Goal: Transaction & Acquisition: Purchase product/service

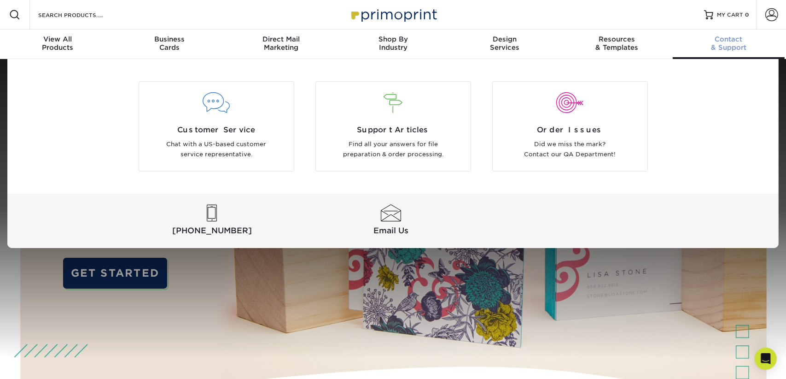
click at [725, 40] on span "Contact" at bounding box center [729, 39] width 112 height 8
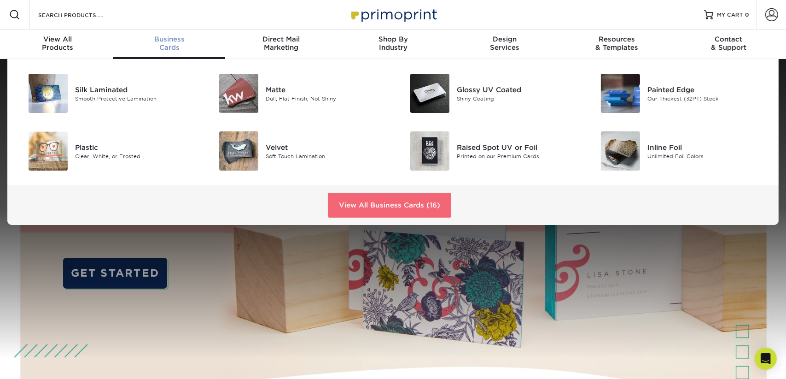
click at [402, 203] on link "View All Business Cards (16)" at bounding box center [389, 205] width 123 height 25
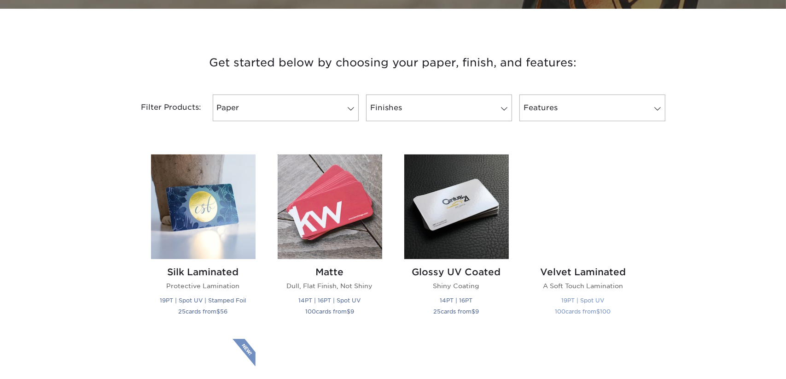
scroll to position [415, 0]
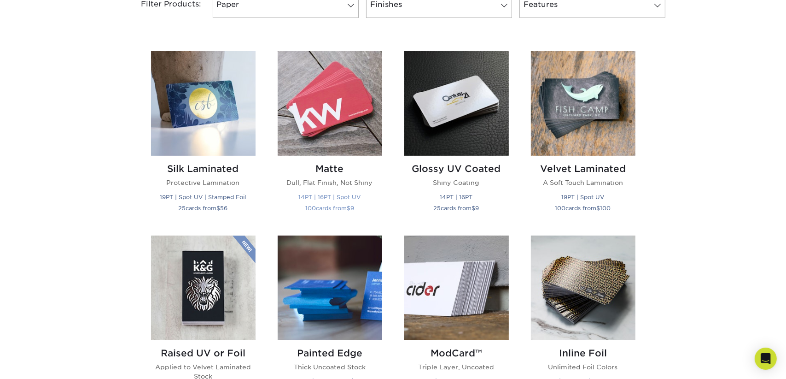
click at [334, 118] on img at bounding box center [330, 103] width 105 height 105
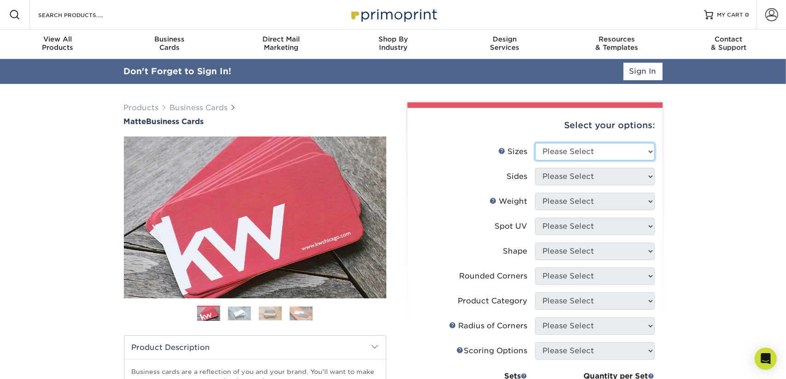
click at [648, 150] on select "Please Select 1.5" x 3.5" - Mini 1.75" x 3.5" - Mini 2" x 2" - Square 2" x 3" -…" at bounding box center [595, 152] width 120 height 18
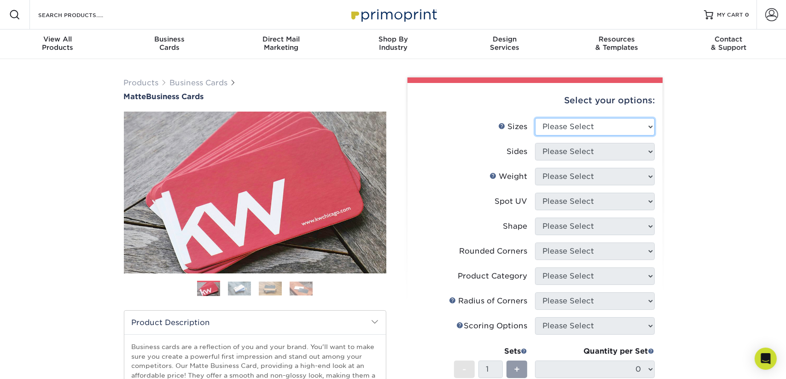
click at [651, 129] on select "Please Select 1.5" x 3.5" - Mini 1.75" x 3.5" - Mini 2" x 2" - Square 2" x 3" -…" at bounding box center [595, 127] width 120 height 18
select select "2.00x3.50"
click at [535, 118] on select "Please Select 1.5" x 3.5" - Mini 1.75" x 3.5" - Mini 2" x 2" - Square 2" x 3" -…" at bounding box center [595, 127] width 120 height 18
click at [651, 122] on select "Please Select 1.5" x 3.5" - Mini 1.75" x 3.5" - Mini 2" x 2" - Square 2" x 3" -…" at bounding box center [595, 127] width 120 height 18
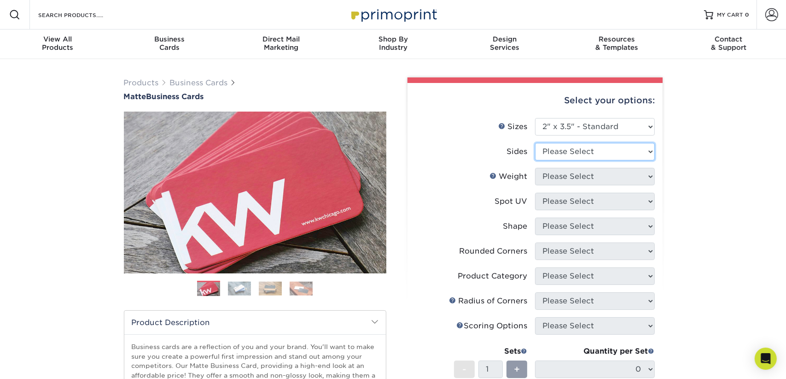
click at [651, 149] on select "Please Select Print Both Sides Print Front Only" at bounding box center [595, 152] width 120 height 18
select select "32d3c223-f82c-492b-b915-ba065a00862f"
click at [535, 143] on select "Please Select Print Both Sides Print Front Only" at bounding box center [595, 152] width 120 height 18
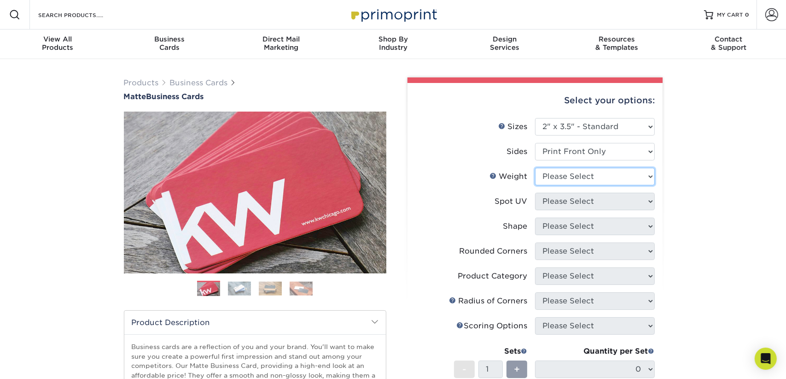
click at [651, 176] on select "Please Select 16PT 14PT" at bounding box center [595, 177] width 120 height 18
select select "16PT"
click at [535, 168] on select "Please Select 16PT 14PT" at bounding box center [595, 177] width 120 height 18
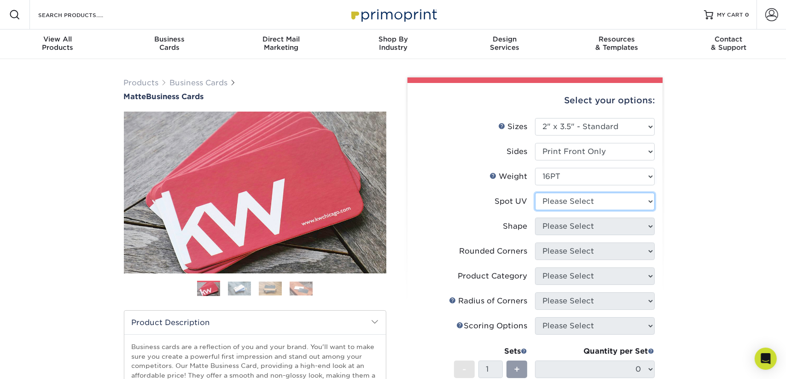
click at [650, 199] on select "Please Select No Spot UV Front Only" at bounding box center [595, 202] width 120 height 18
select select "3"
click at [535, 193] on select "Please Select No Spot UV Front Only" at bounding box center [595, 202] width 120 height 18
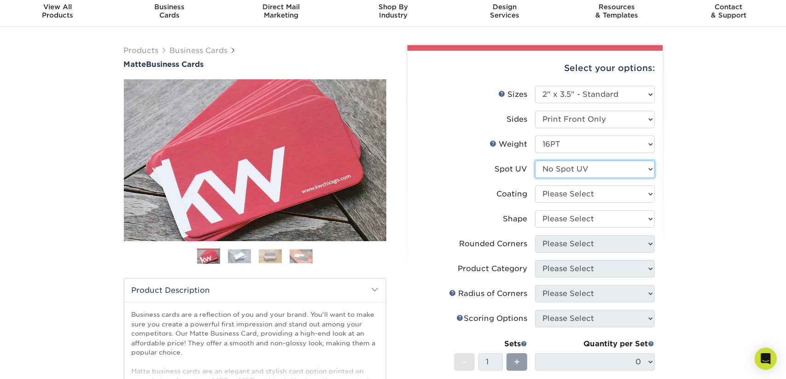
scroll to position [46, 0]
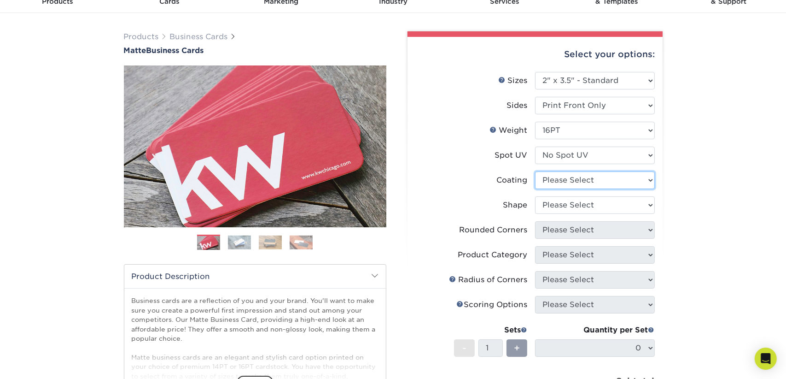
click at [653, 180] on select at bounding box center [595, 180] width 120 height 18
select select "121bb7b5-3b4d-429f-bd8d-bbf80e953313"
click at [535, 171] on select at bounding box center [595, 180] width 120 height 18
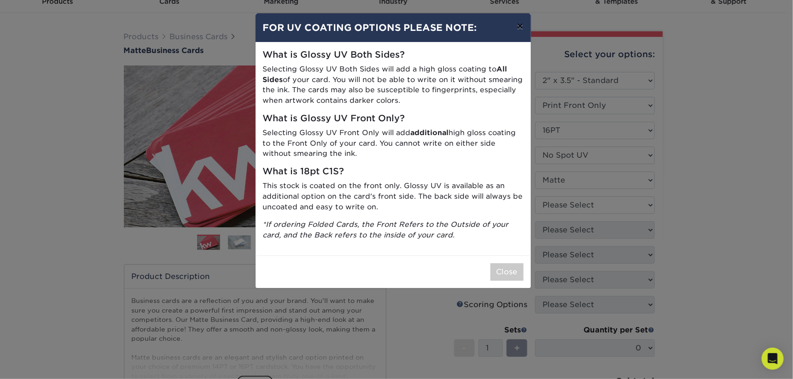
click at [523, 26] on button "×" at bounding box center [519, 26] width 21 height 26
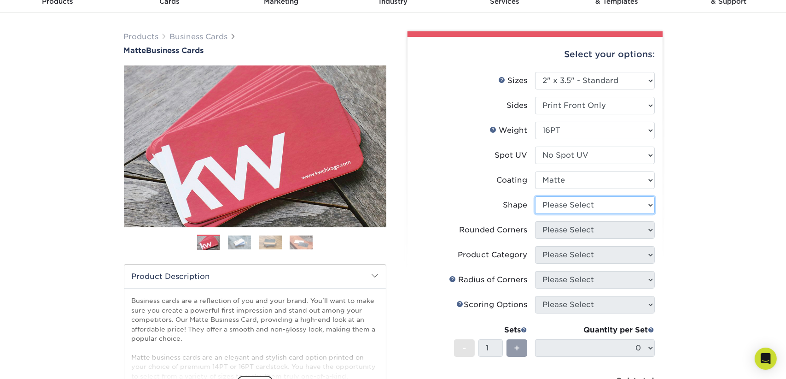
click at [650, 205] on select "Please Select Standard Oval" at bounding box center [595, 205] width 120 height 18
select select "standard"
click at [535, 196] on select "Please Select Standard Oval" at bounding box center [595, 205] width 120 height 18
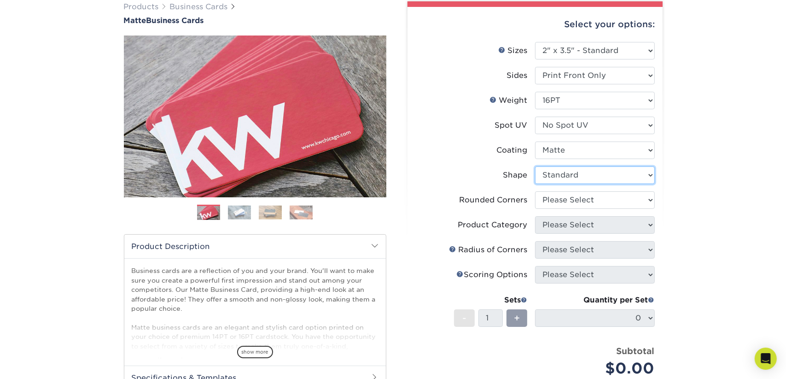
scroll to position [92, 0]
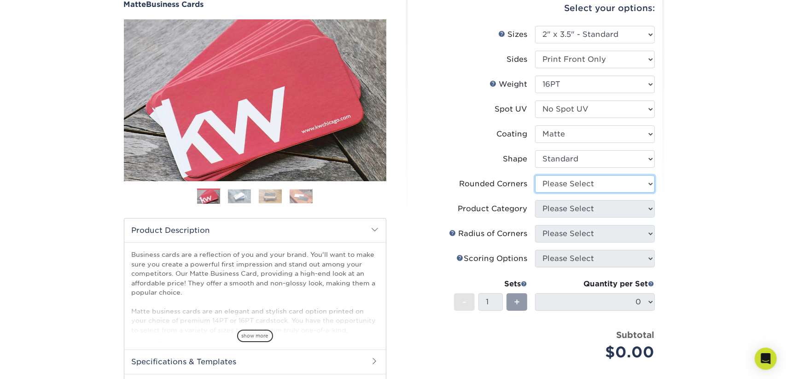
click at [651, 184] on select "Please Select Yes - Round 2 Corners Yes - Round 4 Corners No" at bounding box center [595, 184] width 120 height 18
click at [652, 183] on select "Please Select Yes - Round 2 Corners Yes - Round 4 Corners No" at bounding box center [595, 184] width 120 height 18
select select "0"
click at [535, 175] on select "Please Select Yes - Round 2 Corners Yes - Round 4 Corners No" at bounding box center [595, 184] width 120 height 18
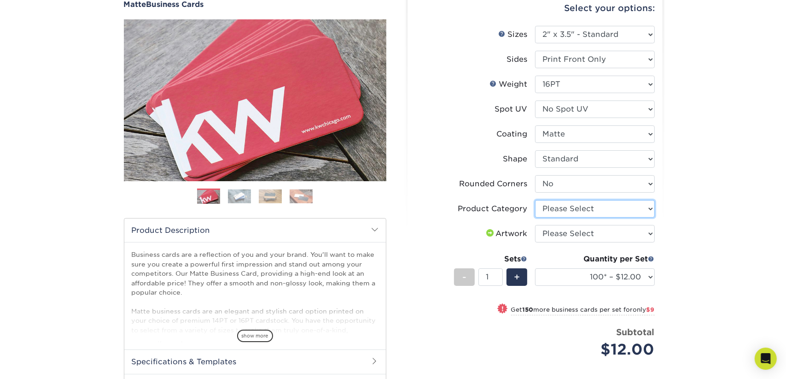
click at [646, 209] on select "Please Select Business Cards" at bounding box center [595, 209] width 120 height 18
click at [649, 208] on select "Please Select Business Cards" at bounding box center [595, 209] width 120 height 18
select select "3b5148f1-0588-4f88-a218-97bcfdce65c1"
click at [535, 200] on select "Please Select Business Cards" at bounding box center [595, 209] width 120 height 18
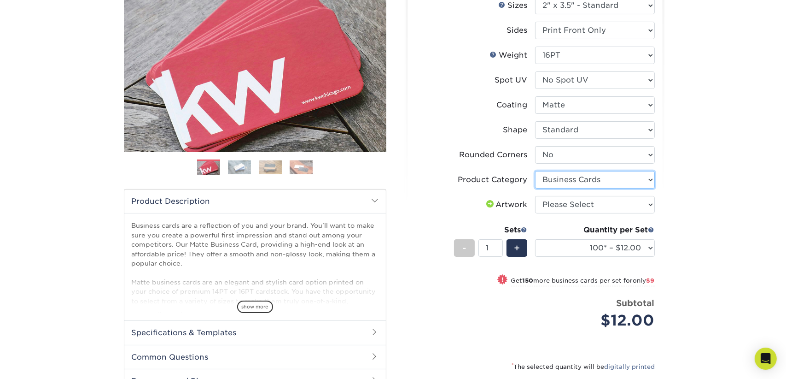
scroll to position [138, 0]
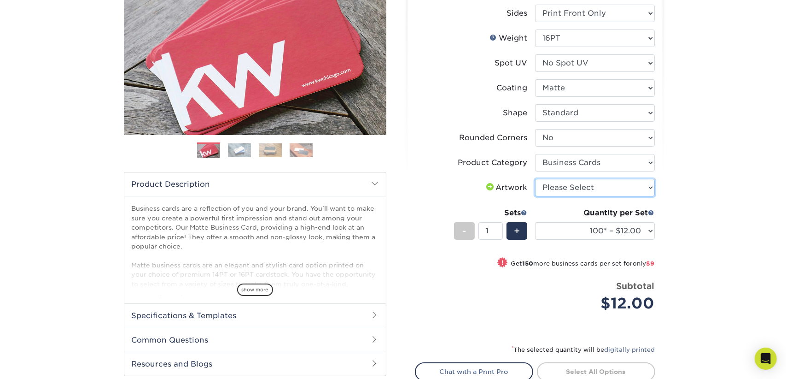
click at [649, 190] on select "Please Select I will upload files I need a design - $100" at bounding box center [595, 188] width 120 height 18
click at [535, 179] on select "Please Select I will upload files I need a design - $100" at bounding box center [595, 188] width 120 height 18
click at [652, 185] on select "Please Select I will upload files I need a design - $100" at bounding box center [595, 188] width 120 height 18
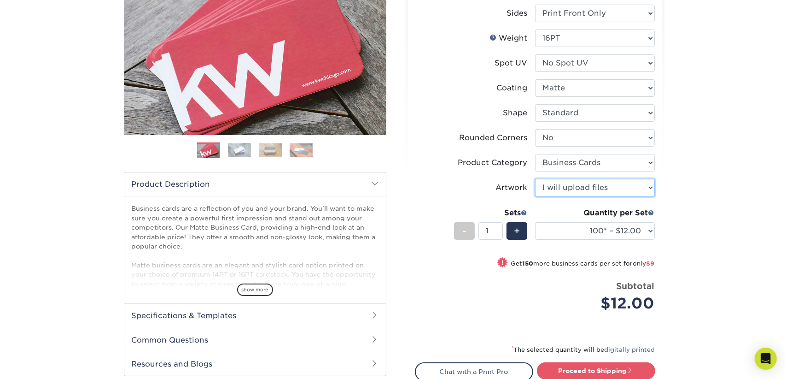
select select "-1"
click at [535, 179] on select "Please Select I will upload files I need a design - $100" at bounding box center [595, 188] width 120 height 18
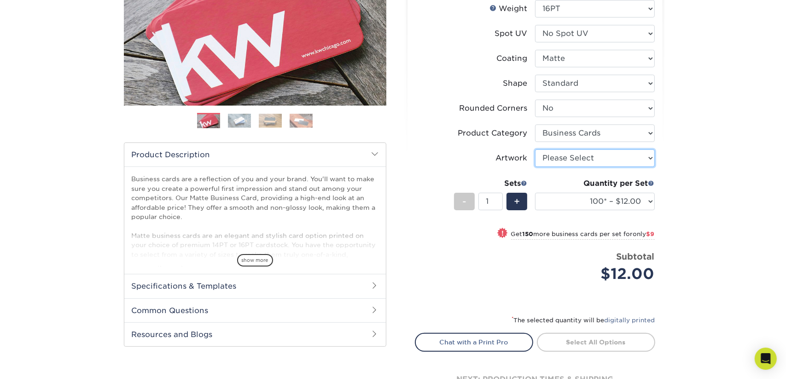
scroll to position [184, 0]
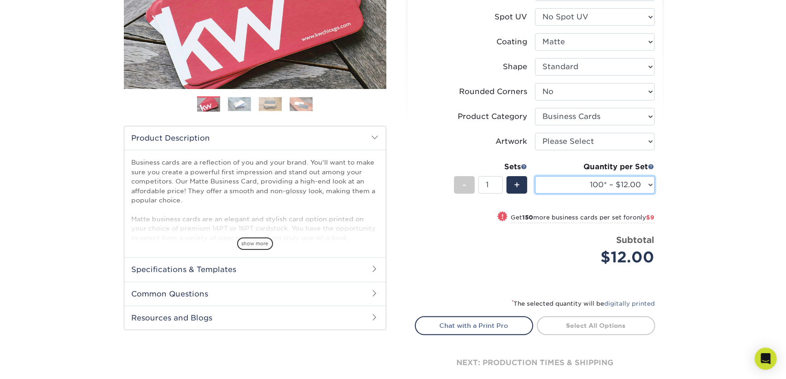
click at [655, 184] on select "100* – $12.00 250* – $21.00 500 – $42.00 1000 – $53.00 2500 – $95.00 5000 – $18…" at bounding box center [595, 185] width 120 height 18
select select "250* – $21.00"
click at [535, 176] on select "100* – $12.00 250* – $21.00 500 – $42.00 1000 – $53.00 2500 – $95.00 5000 – $18…" at bounding box center [595, 185] width 120 height 18
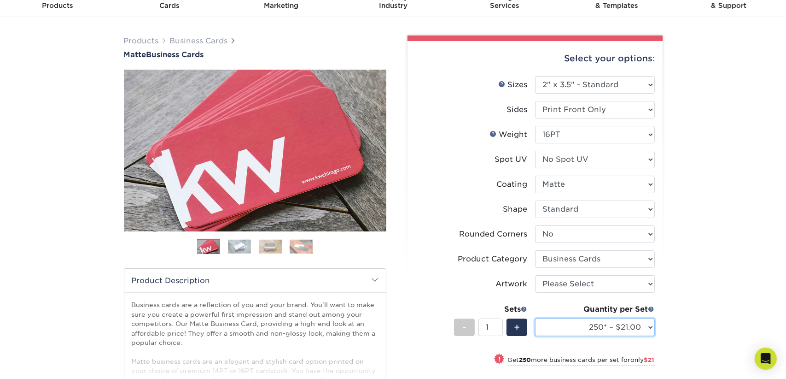
scroll to position [0, 0]
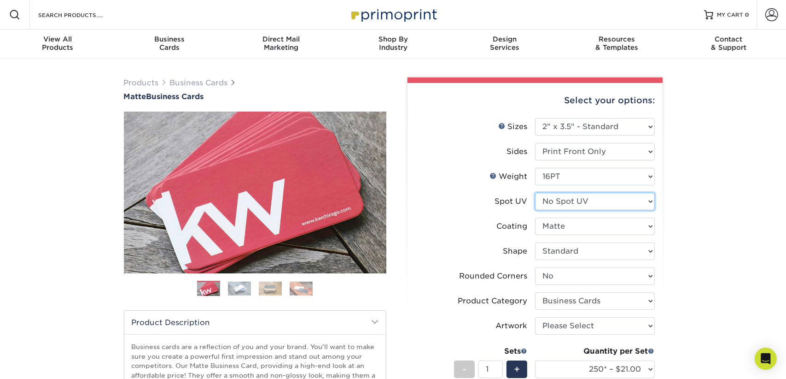
click at [648, 200] on select "Please Select No Spot UV Front Only" at bounding box center [595, 202] width 120 height 18
select select "1"
click at [535, 193] on select "Please Select No Spot UV Front Only" at bounding box center [595, 202] width 120 height 18
select select "-1"
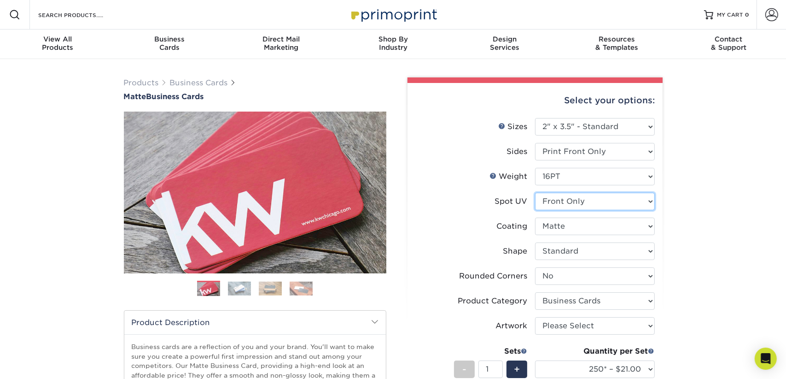
select select
select select "-1"
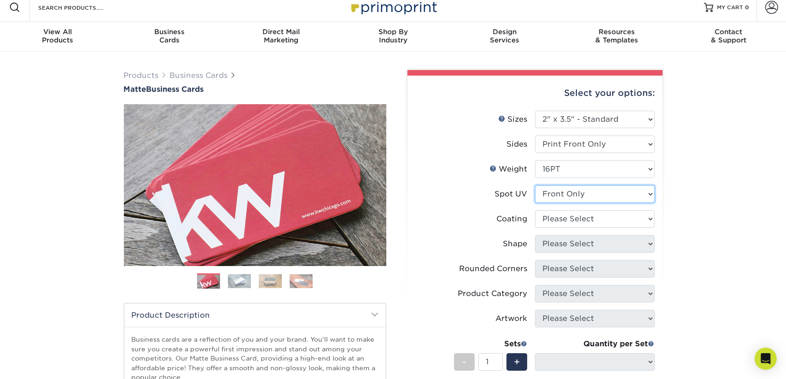
scroll to position [184, 0]
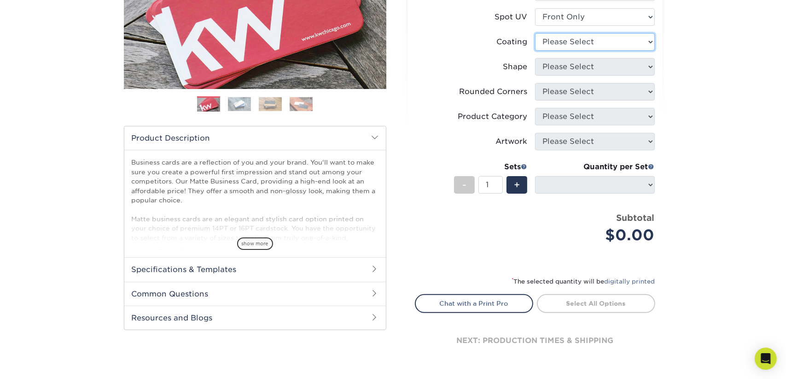
click at [650, 42] on select at bounding box center [595, 42] width 120 height 18
select select "121bb7b5-3b4d-429f-bd8d-bbf80e953313"
click at [535, 33] on select at bounding box center [595, 42] width 120 height 18
select select
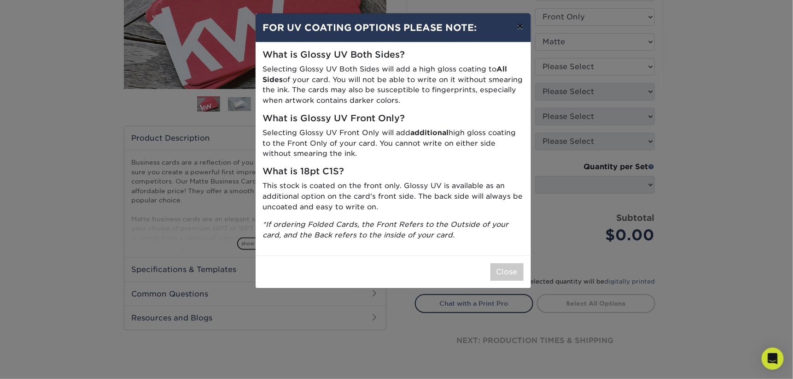
click at [523, 27] on button "×" at bounding box center [519, 26] width 21 height 26
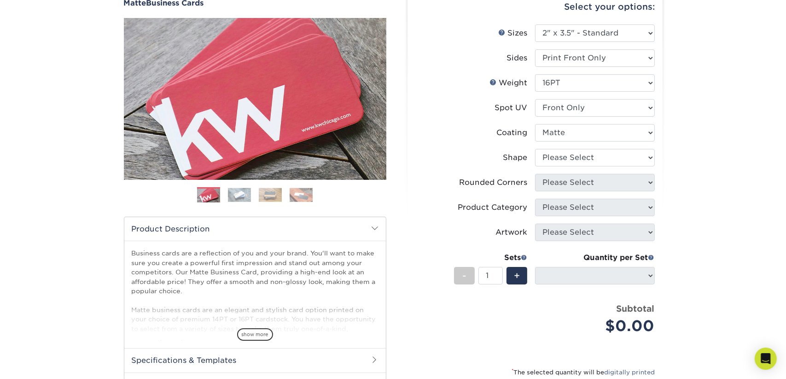
scroll to position [92, 0]
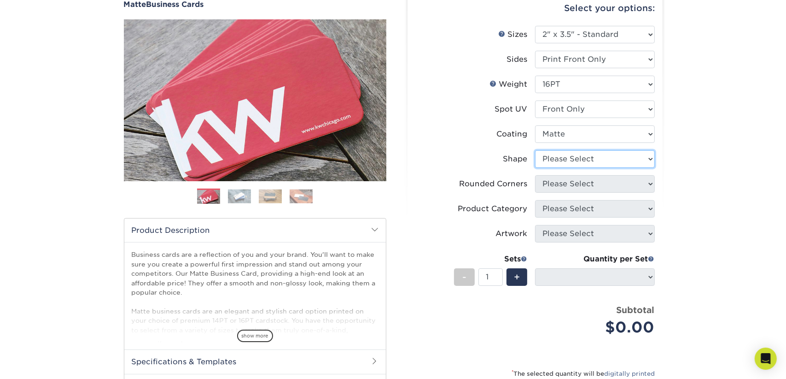
click at [649, 157] on select "Please Select Standard" at bounding box center [595, 159] width 120 height 18
select select "standard"
click at [535, 150] on select "Please Select Standard" at bounding box center [595, 159] width 120 height 18
select select
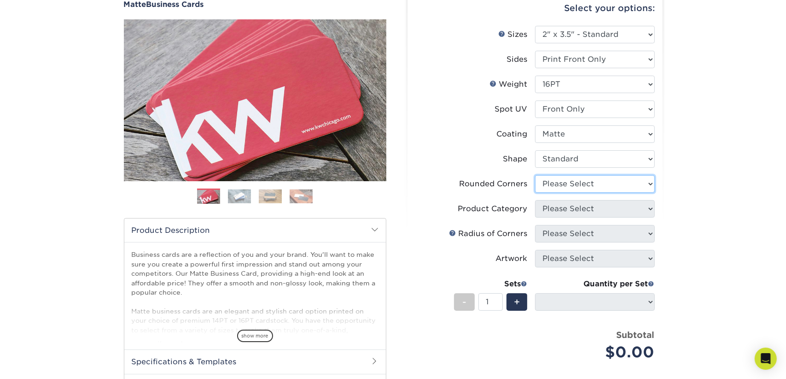
click at [651, 184] on select "Please Select Yes - Round 2 Corners Yes - Round 4 Corners No" at bounding box center [595, 184] width 120 height 18
select select "0"
click at [535, 175] on select "Please Select Yes - Round 2 Corners Yes - Round 4 Corners No" at bounding box center [595, 184] width 120 height 18
select select "-1"
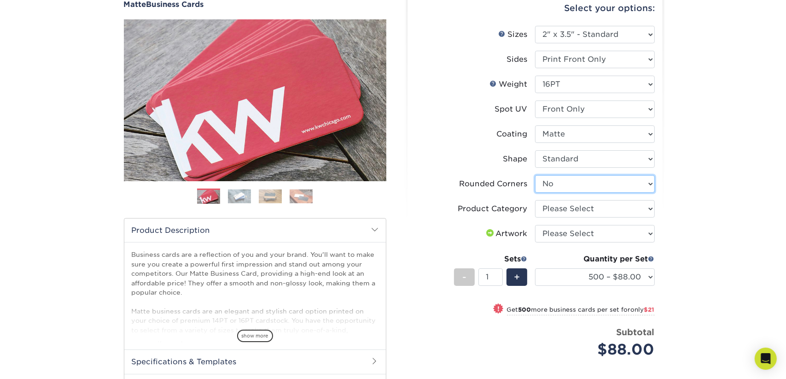
scroll to position [0, 0]
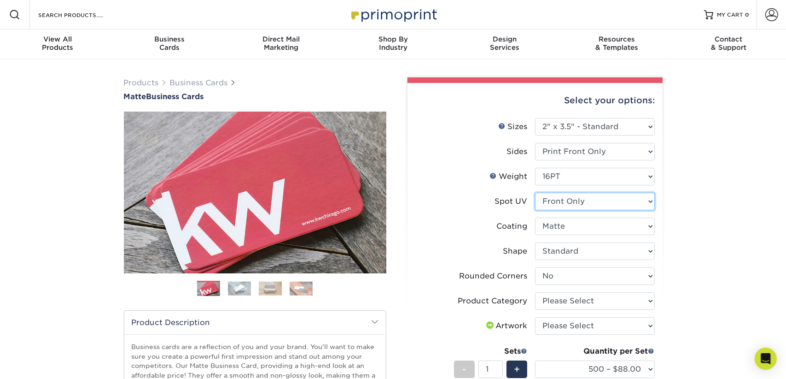
click at [646, 197] on select "Please Select No Spot UV Front Only" at bounding box center [595, 202] width 120 height 18
select select "3"
click at [535, 193] on select "Please Select No Spot UV Front Only" at bounding box center [595, 202] width 120 height 18
select select "-1"
select select
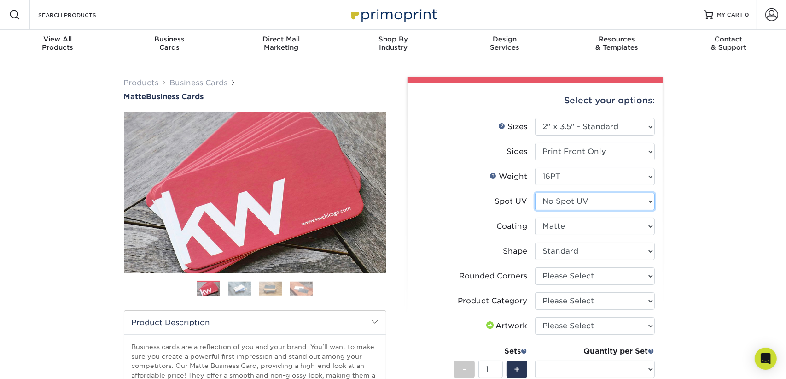
select select "-1"
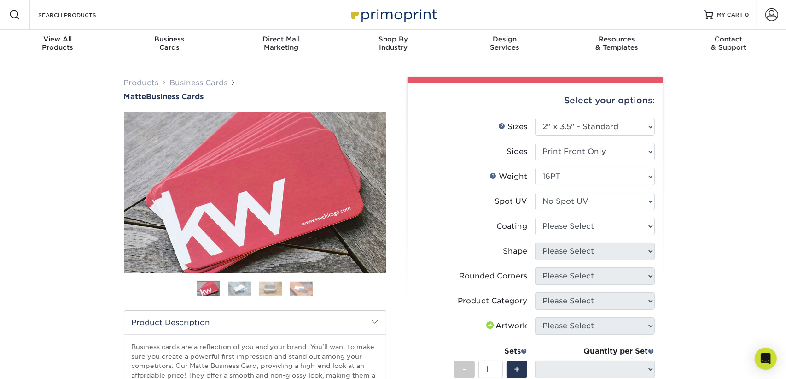
click at [657, 225] on div "Select your options: Sizes Help Sizes Please Select 1.5" x 3.5" - Mini 1.75" x …" at bounding box center [535, 312] width 255 height 458
click at [654, 226] on select at bounding box center [595, 226] width 120 height 18
select select "121bb7b5-3b4d-429f-bd8d-bbf80e953313"
click at [535, 217] on select at bounding box center [595, 226] width 120 height 18
select select
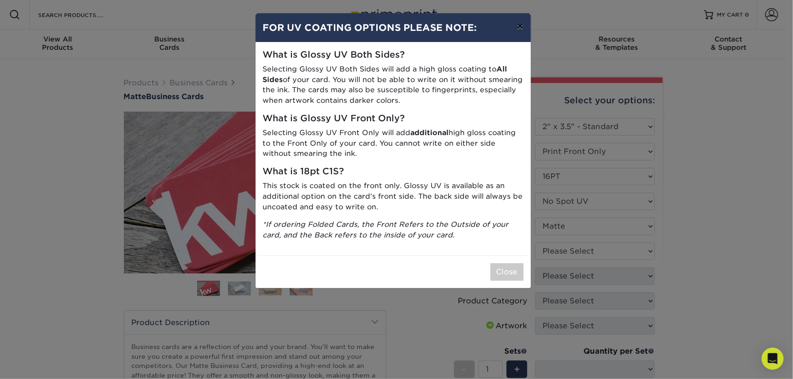
click at [521, 29] on button "×" at bounding box center [519, 26] width 21 height 26
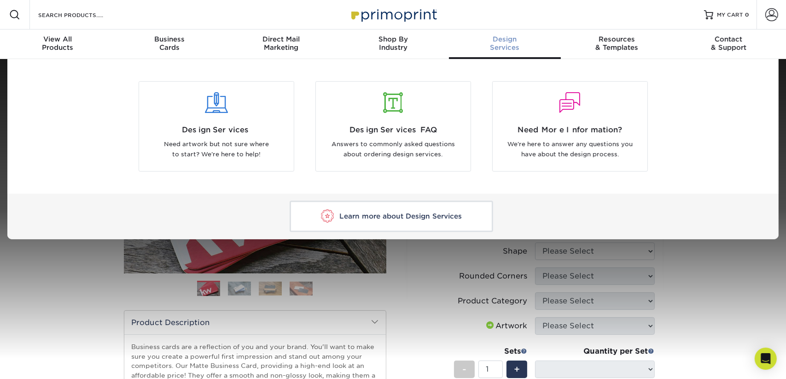
click at [692, 220] on div "Learn more about Design Services" at bounding box center [393, 216] width 772 height 46
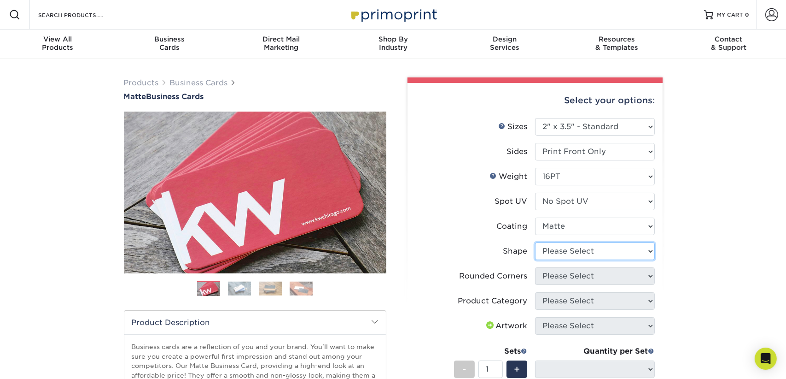
click at [654, 251] on select "Please Select Standard Oval" at bounding box center [595, 251] width 120 height 18
select select "standard"
click at [535, 242] on select "Please Select Standard Oval" at bounding box center [595, 251] width 120 height 18
select select
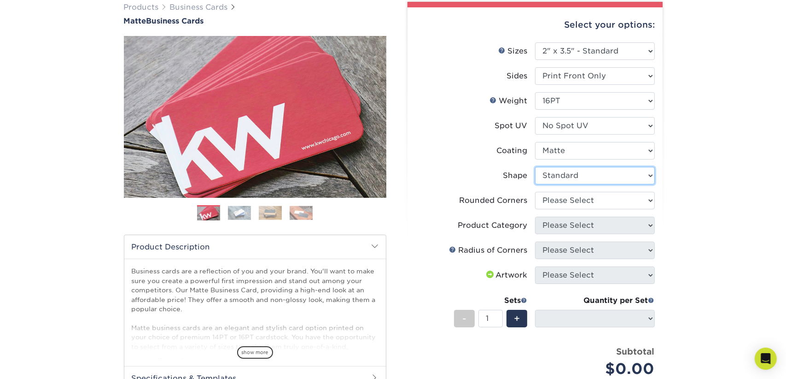
scroll to position [92, 0]
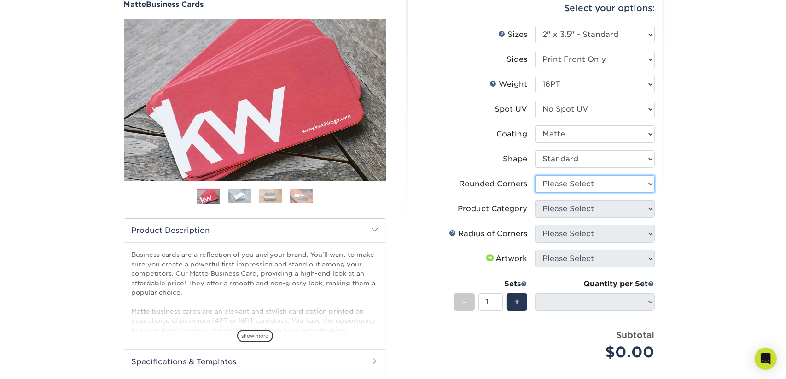
click at [653, 186] on select "Please Select Yes - Round 2 Corners Yes - Round 4 Corners No" at bounding box center [595, 184] width 120 height 18
select select "0"
click at [535, 175] on select "Please Select Yes - Round 2 Corners Yes - Round 4 Corners No" at bounding box center [595, 184] width 120 height 18
select select "-1"
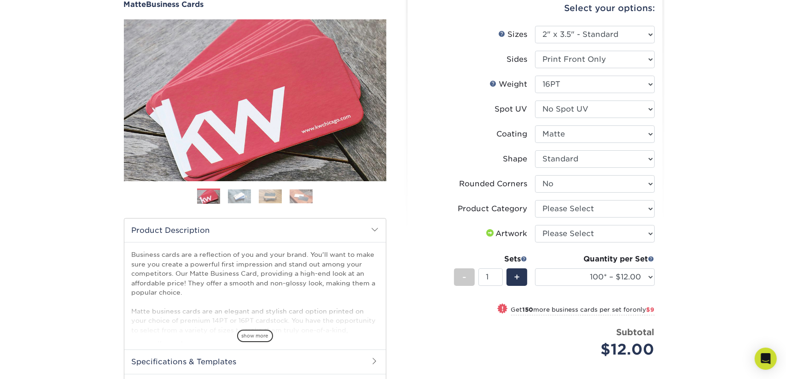
click at [656, 209] on div "Select your options: Sizes Help Sizes Please Select 1.5" x 3.5" - Mini 1.75" x …" at bounding box center [535, 240] width 255 height 499
click at [645, 208] on select "Please Select Business Cards" at bounding box center [595, 209] width 120 height 18
select select "3b5148f1-0588-4f88-a218-97bcfdce65c1"
click at [535, 200] on select "Please Select Business Cards" at bounding box center [595, 209] width 120 height 18
click at [647, 275] on select "100* – $12.00 250* – $21.00 500 – $42.00 1000 – $53.00 2500 – $95.00 5000 – $18…" at bounding box center [595, 277] width 120 height 18
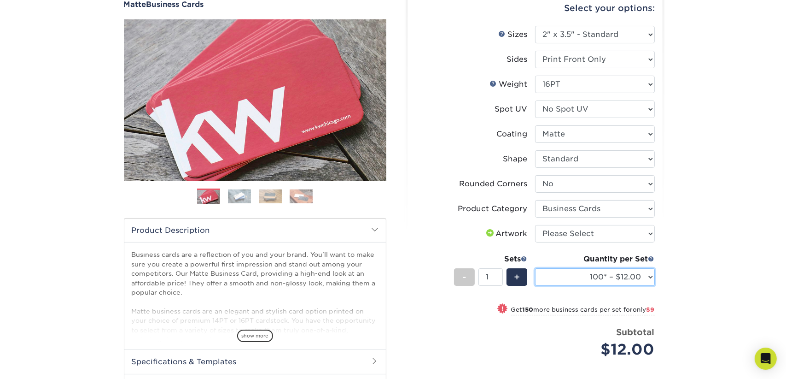
select select "250* – $21.00"
click at [535, 268] on select "100* – $12.00 250* – $21.00 500 – $42.00 1000 – $53.00 2500 – $95.00 5000 – $18…" at bounding box center [595, 277] width 120 height 18
click at [493, 279] on input "1" at bounding box center [491, 277] width 24 height 18
click at [499, 273] on input "2" at bounding box center [491, 277] width 24 height 18
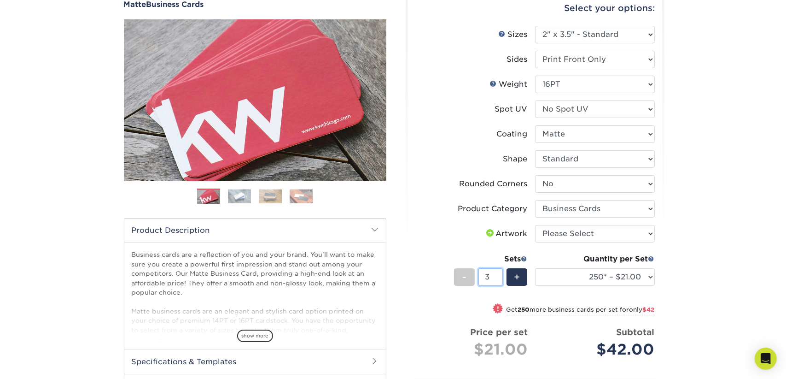
click at [499, 273] on input "3" at bounding box center [491, 277] width 24 height 18
type input "4"
click at [499, 273] on input "4" at bounding box center [491, 277] width 24 height 18
click at [734, 312] on div "Products Business Cards Matte Business Cards Previous Next 100 $ 9" at bounding box center [393, 260] width 786 height 586
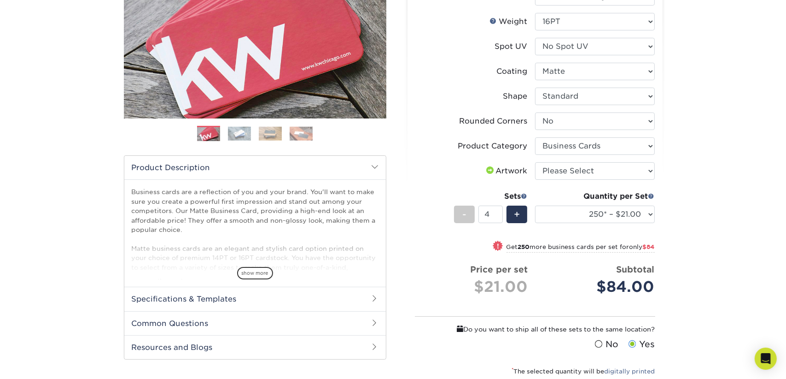
scroll to position [46, 0]
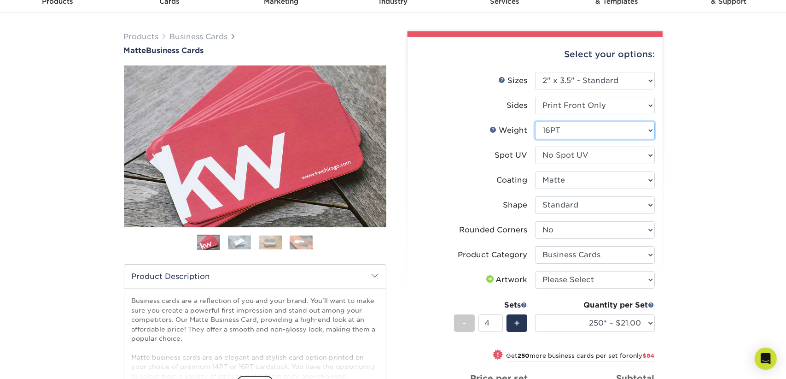
click at [651, 128] on select "Please Select 16PT 14PT" at bounding box center [595, 131] width 120 height 18
select select "14PT"
click at [535, 122] on select "Please Select 16PT 14PT" at bounding box center [595, 131] width 120 height 18
select select "-1"
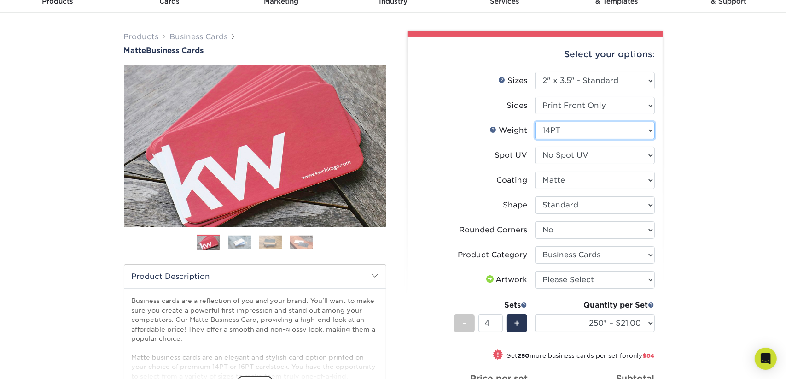
select select
select select "-1"
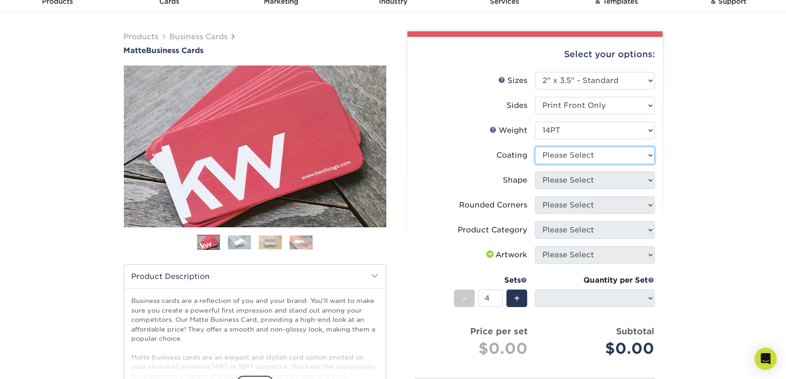
click at [651, 154] on select at bounding box center [595, 155] width 120 height 18
select select "121bb7b5-3b4d-429f-bd8d-bbf80e953313"
click at [535, 146] on select at bounding box center [595, 155] width 120 height 18
select select
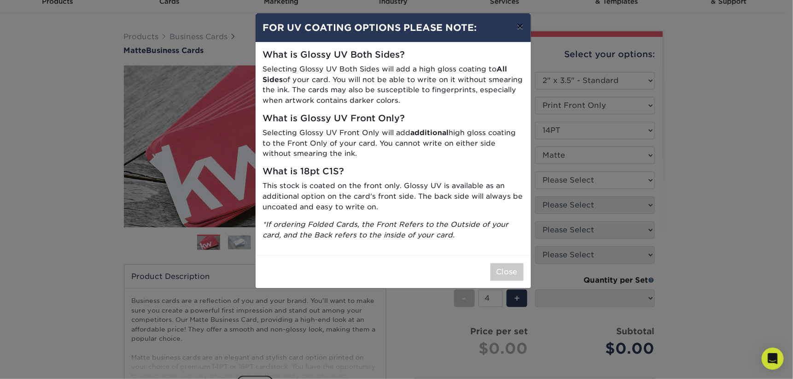
click at [522, 30] on button "×" at bounding box center [519, 26] width 21 height 26
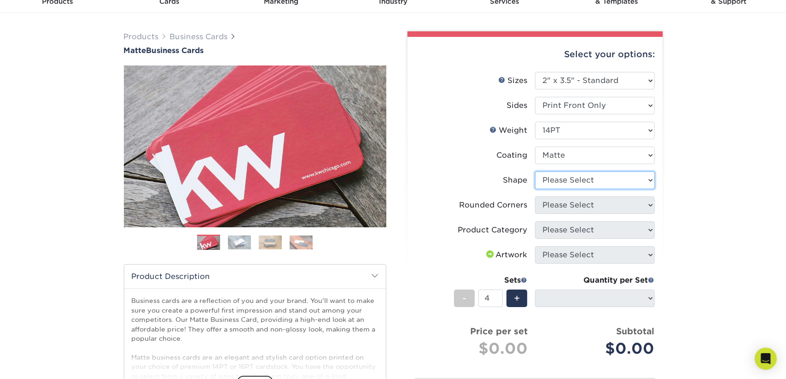
click at [652, 182] on select "Please Select Standard" at bounding box center [595, 180] width 120 height 18
select select "standard"
click at [535, 171] on select "Please Select Standard" at bounding box center [595, 180] width 120 height 18
select select
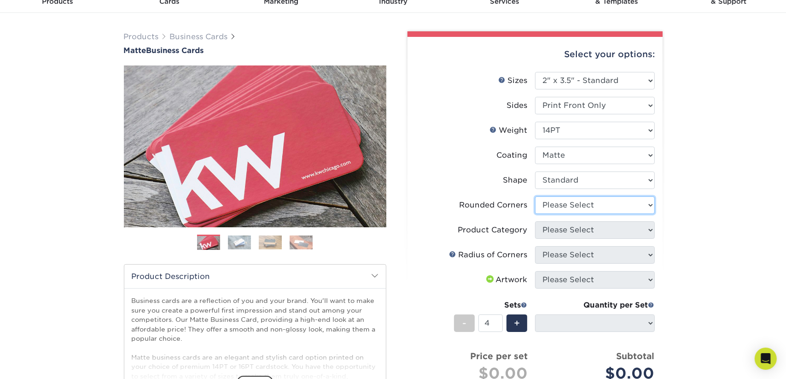
click at [648, 203] on select "Please Select Yes - Round 2 Corners Yes - Round 4 Corners No" at bounding box center [595, 205] width 120 height 18
select select "0"
click at [535, 196] on select "Please Select Yes - Round 2 Corners Yes - Round 4 Corners No" at bounding box center [595, 205] width 120 height 18
select select "-1"
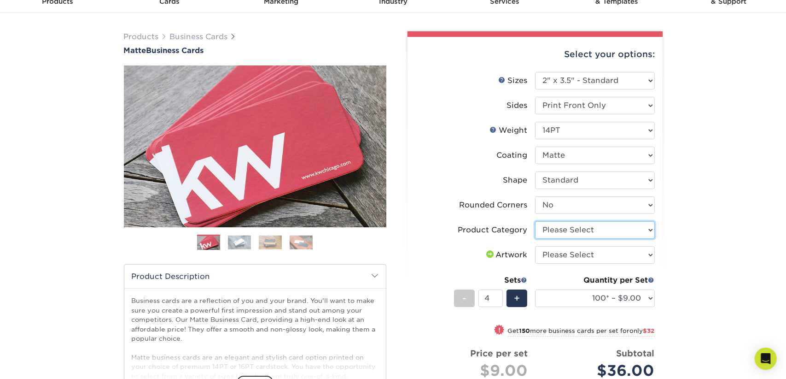
click at [653, 230] on select "Please Select Business Cards" at bounding box center [595, 230] width 120 height 18
select select "3b5148f1-0588-4f88-a218-97bcfdce65c1"
click at [535, 221] on select "Please Select Business Cards" at bounding box center [595, 230] width 120 height 18
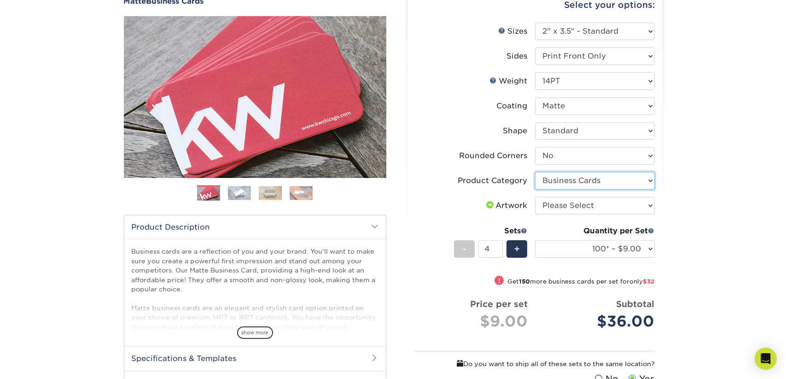
scroll to position [138, 0]
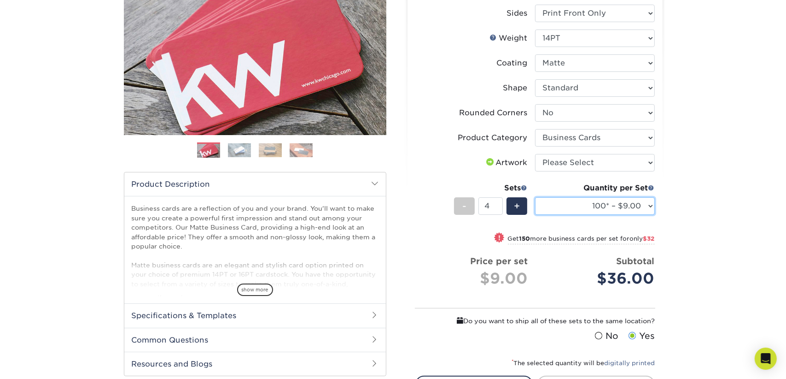
click at [651, 204] on select "100* – $9.00 250* – $17.00 500 – $33.00 1000 – $42.00 2500 – $75.00 5000 – $143…" at bounding box center [595, 206] width 120 height 18
select select "250* – $17.00"
click at [535, 197] on select "100* – $9.00 250* – $17.00 500 – $33.00 1000 – $42.00 2500 – $75.00 5000 – $143…" at bounding box center [595, 206] width 120 height 18
click at [651, 206] on select "100* – $9.00 250* – $17.00 500 – $33.00 1000 – $42.00 2500 – $75.00 5000 – $143…" at bounding box center [595, 206] width 120 height 18
click at [713, 192] on div "Products Business Cards Matte Business Cards Previous Next 100 $ 9" at bounding box center [393, 202] width 786 height 562
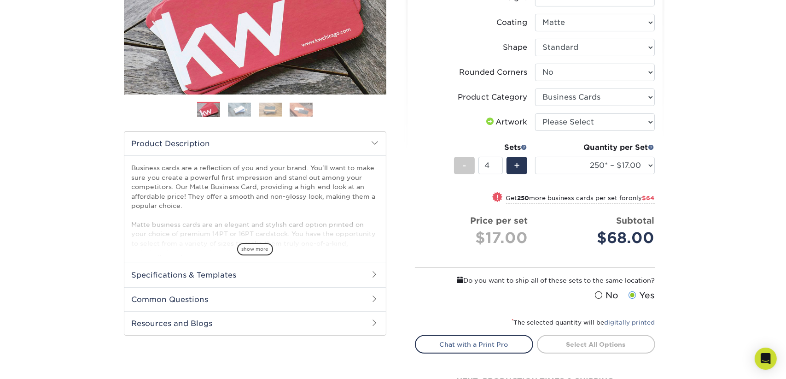
scroll to position [276, 0]
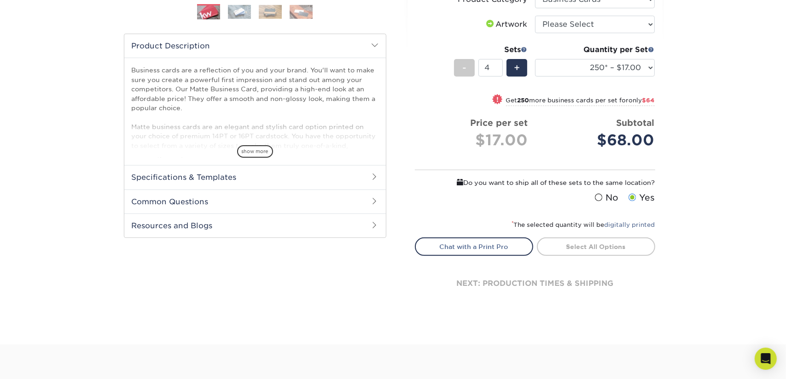
click at [600, 194] on span at bounding box center [599, 197] width 8 height 9
click at [0, 0] on input "No" at bounding box center [0, 0] width 0 height 0
click at [567, 246] on link "Select All Options" at bounding box center [596, 246] width 118 height 18
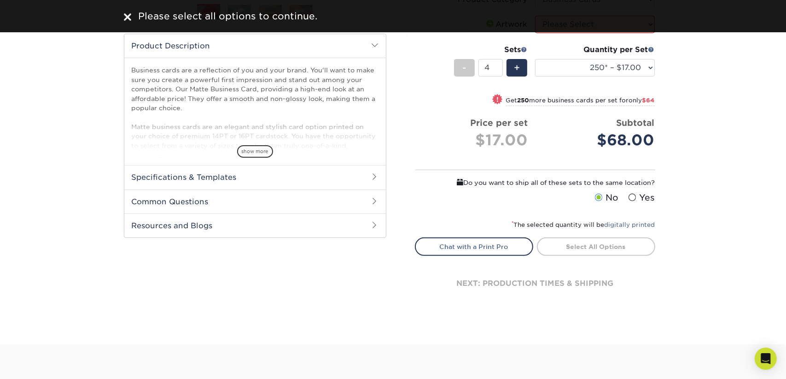
click at [128, 11] on div at bounding box center [127, 16] width 7 height 14
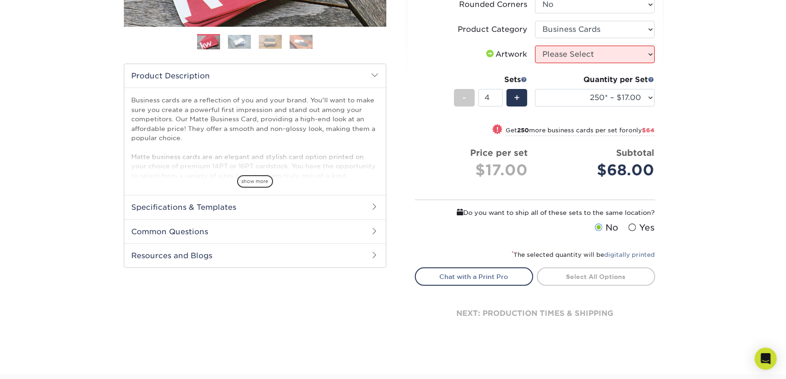
scroll to position [230, 0]
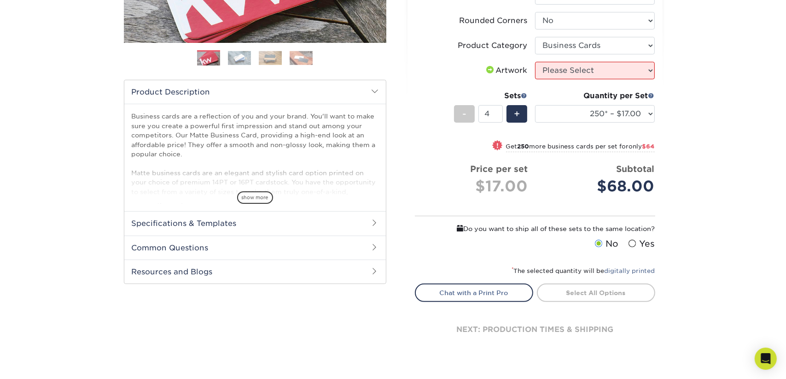
click at [631, 244] on span at bounding box center [632, 243] width 8 height 9
click at [0, 0] on input "Yes" at bounding box center [0, 0] width 0 height 0
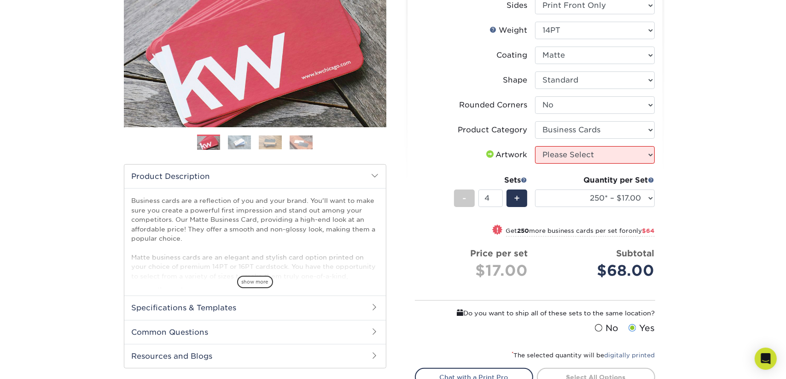
scroll to position [138, 0]
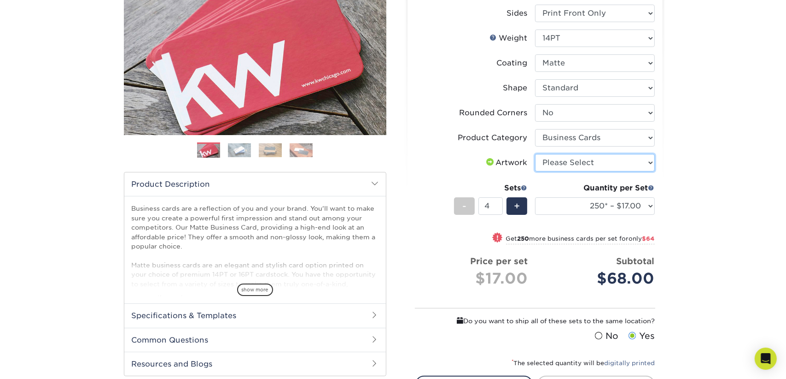
click at [647, 161] on select "Please Select I will upload files I need a design - $100" at bounding box center [595, 163] width 120 height 18
select select "upload"
click at [535, 154] on select "Please Select I will upload files I need a design - $100" at bounding box center [595, 163] width 120 height 18
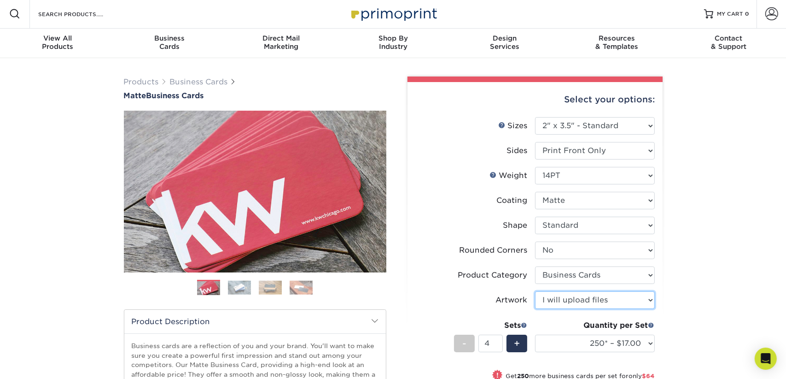
scroll to position [0, 0]
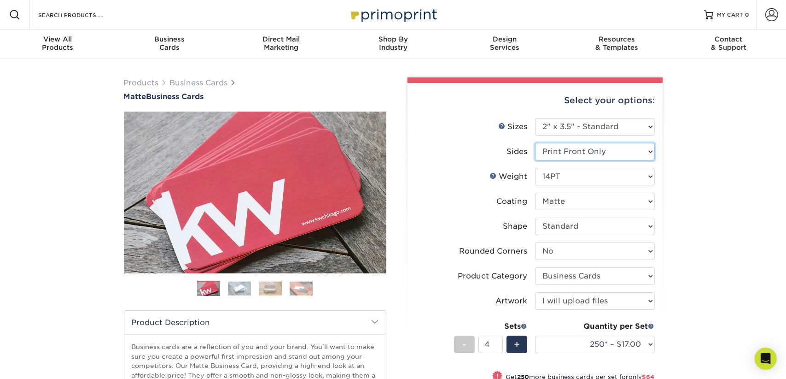
click at [647, 152] on select "Please Select Print Both Sides Print Front Only" at bounding box center [595, 152] width 120 height 18
select select "13abbda7-1d64-4f25-8bb2-c179b224825d"
click at [535, 143] on select "Please Select Print Both Sides Print Front Only" at bounding box center [595, 152] width 120 height 18
select select "-1"
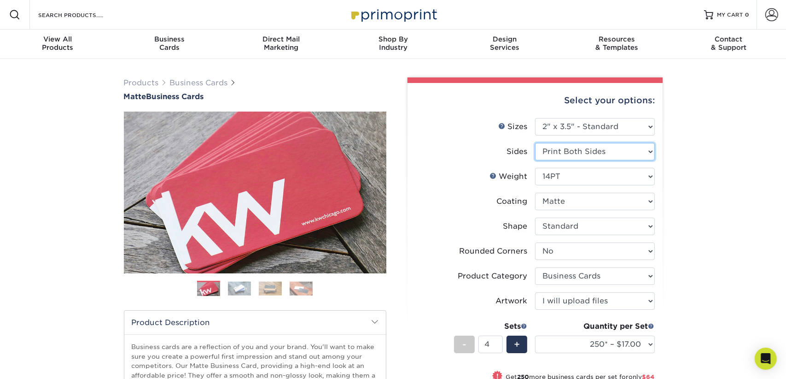
select select
select select "-1"
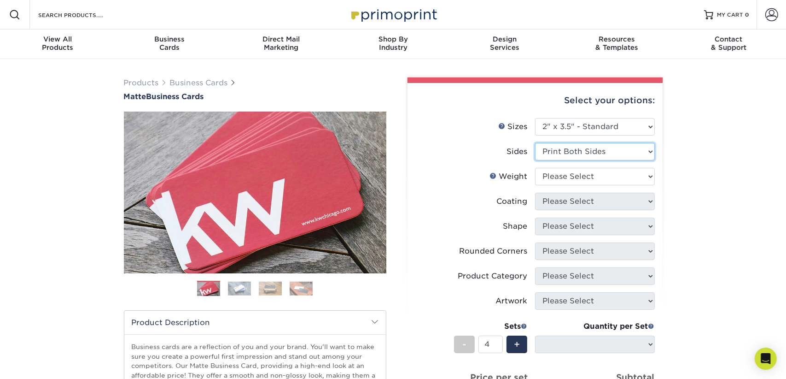
click at [650, 150] on select "Please Select Print Both Sides Print Front Only" at bounding box center [595, 152] width 120 height 18
select select "32d3c223-f82c-492b-b915-ba065a00862f"
click at [535, 143] on select "Please Select Print Both Sides Print Front Only" at bounding box center [595, 152] width 120 height 18
select select
click at [647, 174] on select "Please Select 16PT 14PT" at bounding box center [595, 177] width 120 height 18
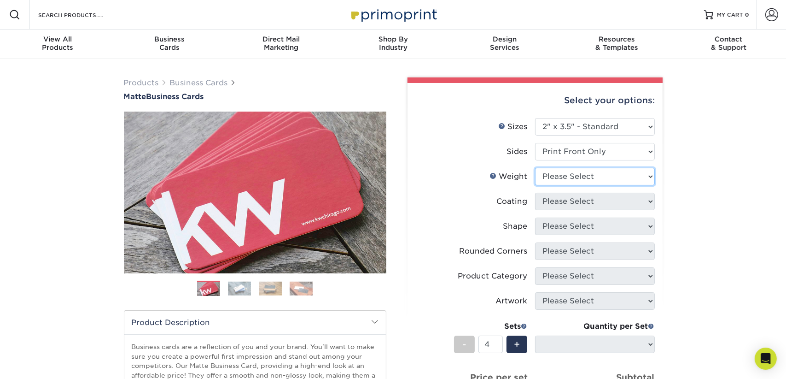
select select "16PT"
click at [535, 168] on select "Please Select 16PT 14PT" at bounding box center [595, 177] width 120 height 18
select select
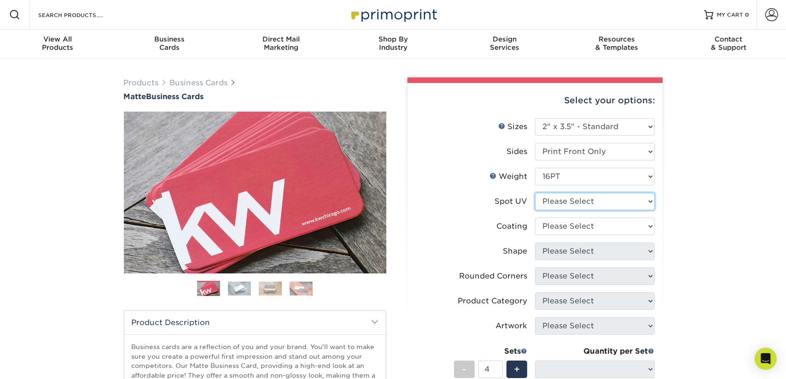
click at [651, 199] on select "Please Select No Spot UV Front Only" at bounding box center [595, 202] width 120 height 18
select select "3"
click at [535, 193] on select "Please Select No Spot UV Front Only" at bounding box center [595, 202] width 120 height 18
select select
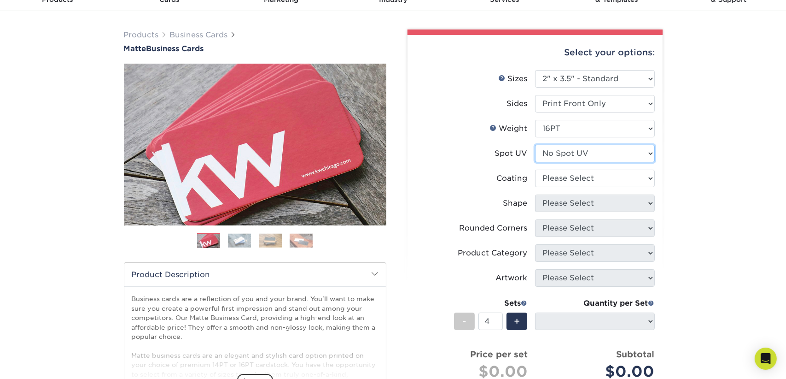
scroll to position [46, 0]
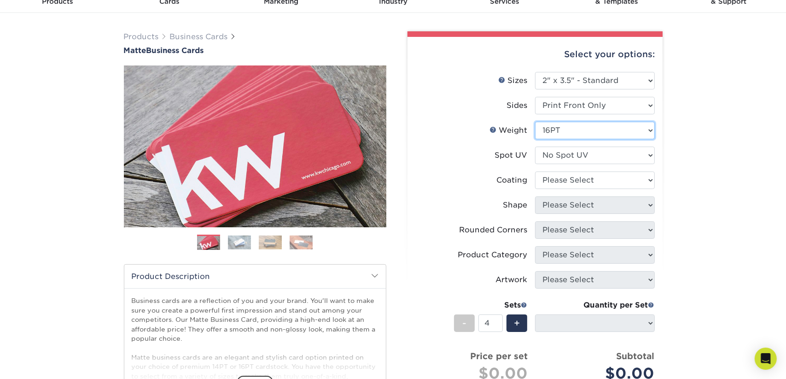
click at [647, 129] on select "Please Select 16PT 14PT" at bounding box center [595, 131] width 120 height 18
click at [654, 129] on select "Please Select 16PT 14PT" at bounding box center [595, 131] width 120 height 18
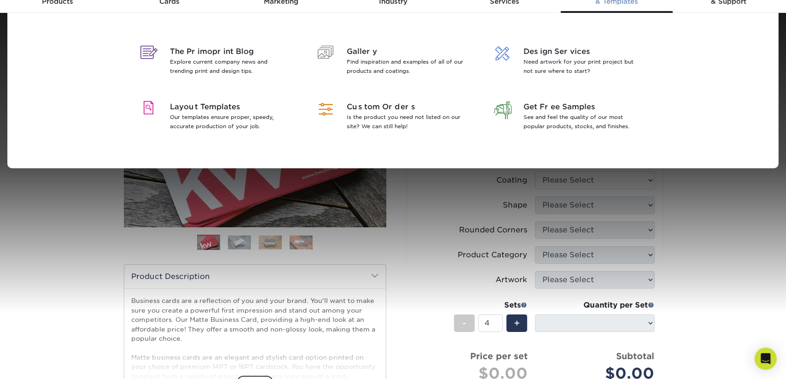
click at [668, 93] on div "The Primoprint Blog Explore current company news and trending print and design …" at bounding box center [393, 90] width 553 height 155
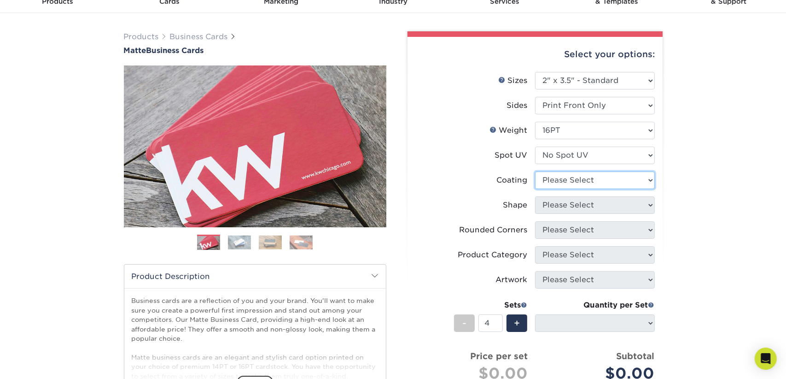
click at [649, 180] on select at bounding box center [595, 180] width 120 height 18
select select "121bb7b5-3b4d-429f-bd8d-bbf80e953313"
click at [535, 171] on select at bounding box center [595, 180] width 120 height 18
select select
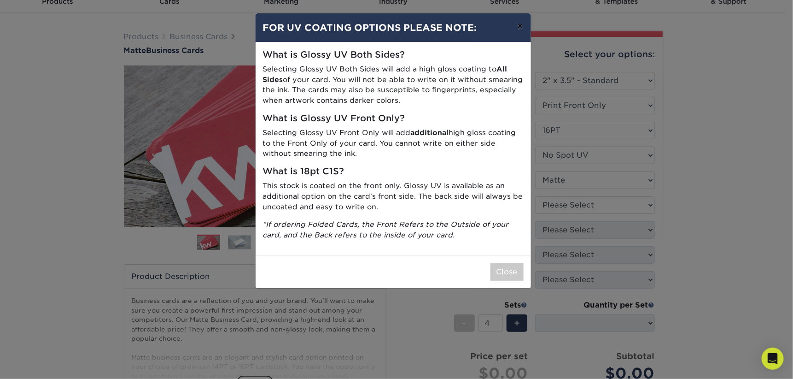
click at [518, 27] on button "×" at bounding box center [519, 26] width 21 height 26
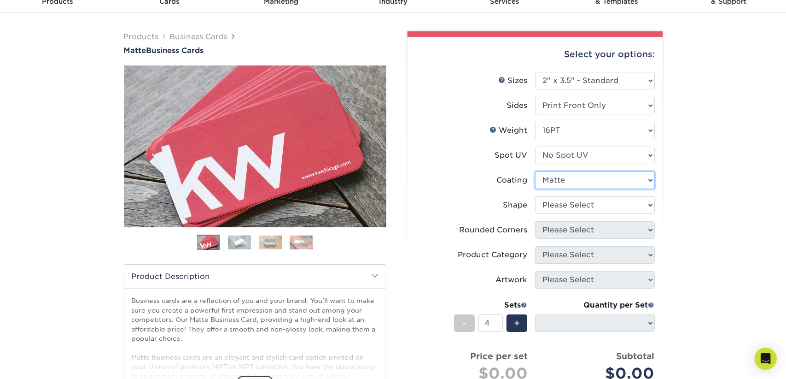
click at [655, 176] on select at bounding box center [595, 180] width 120 height 18
click at [746, 207] on div "Products Business Cards Matte Business Cards Previous Next 100 $ 9" at bounding box center [393, 295] width 786 height 564
click at [648, 205] on select "Please Select Standard Oval" at bounding box center [595, 205] width 120 height 18
select select "standard"
click at [535, 196] on select "Please Select Standard Oval" at bounding box center [595, 205] width 120 height 18
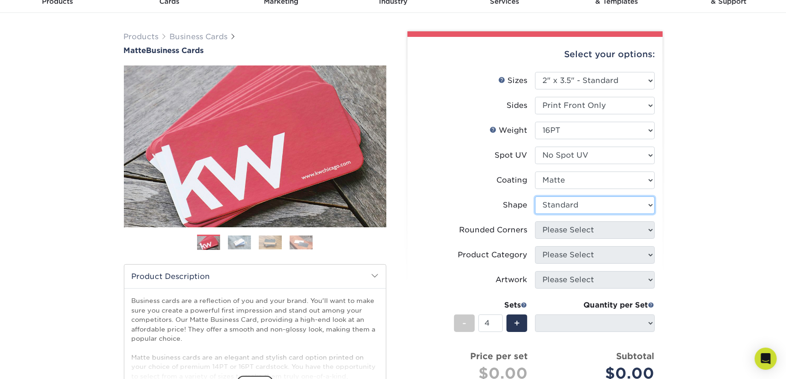
select select
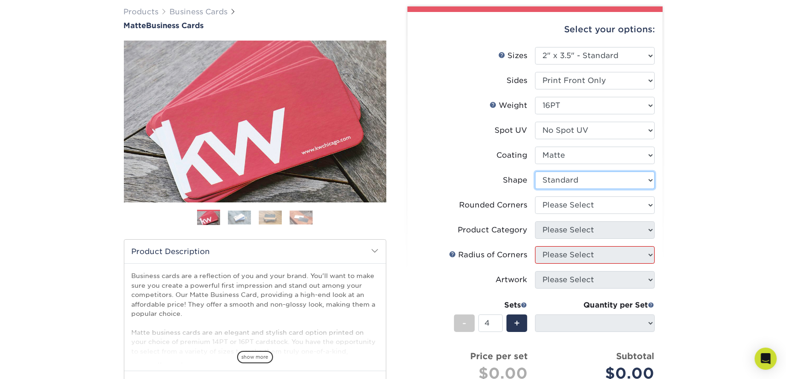
scroll to position [92, 0]
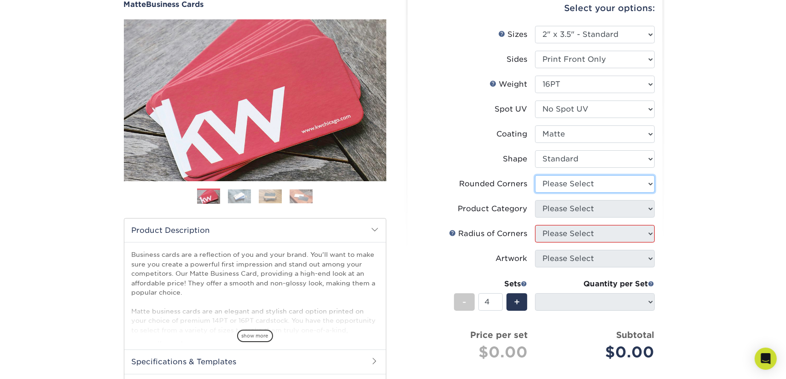
click at [649, 182] on select "Please Select Yes - Round 2 Corners Yes - Round 4 Corners No" at bounding box center [595, 184] width 120 height 18
select select "0"
click at [535, 175] on select "Please Select Yes - Round 2 Corners Yes - Round 4 Corners No" at bounding box center [595, 184] width 120 height 18
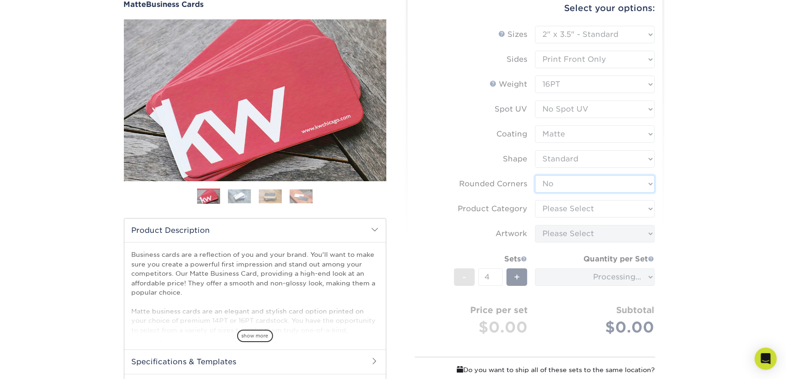
select select "-1"
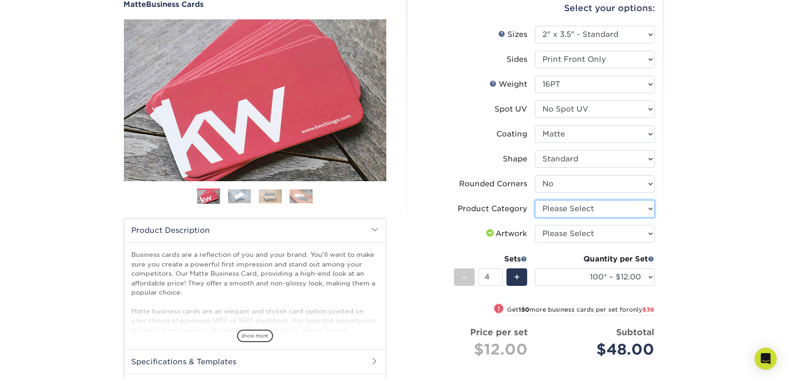
click at [654, 210] on select "Please Select Business Cards" at bounding box center [595, 209] width 120 height 18
select select "3b5148f1-0588-4f88-a218-97bcfdce65c1"
click at [535, 200] on select "Please Select Business Cards" at bounding box center [595, 209] width 120 height 18
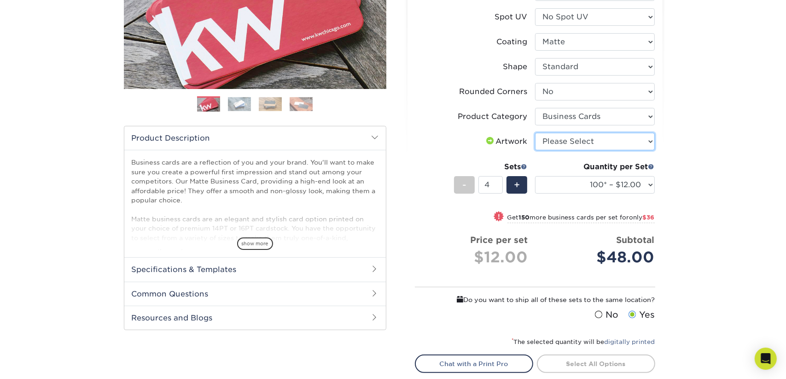
click at [645, 141] on select "Please Select I will upload files I need a design - $100" at bounding box center [595, 142] width 120 height 18
select select "upload"
click at [535, 133] on select "Please Select I will upload files I need a design - $100" at bounding box center [595, 142] width 120 height 18
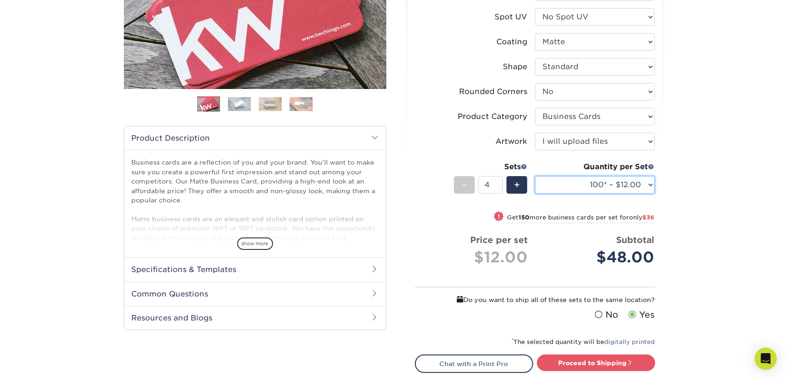
click at [651, 183] on select "100* – $12.00 250* – $21.00 500 – $42.00 1000 – $53.00 2500 – $95.00 5000 – $18…" at bounding box center [595, 185] width 120 height 18
select select "250* – $21.00"
click at [535, 176] on select "100* – $12.00 250* – $21.00 500 – $42.00 1000 – $53.00 2500 – $95.00 5000 – $18…" at bounding box center [595, 185] width 120 height 18
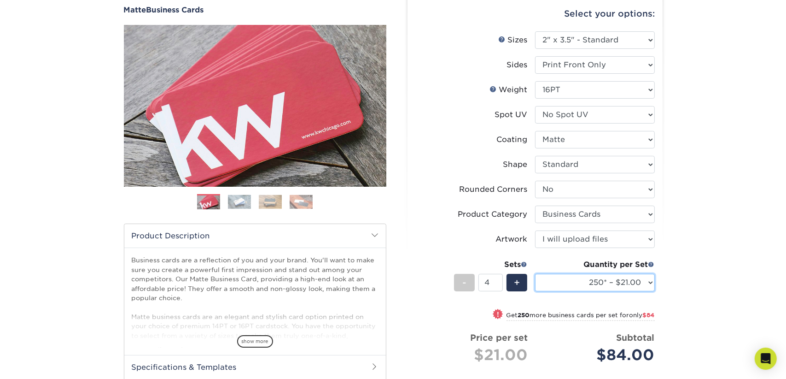
scroll to position [0, 0]
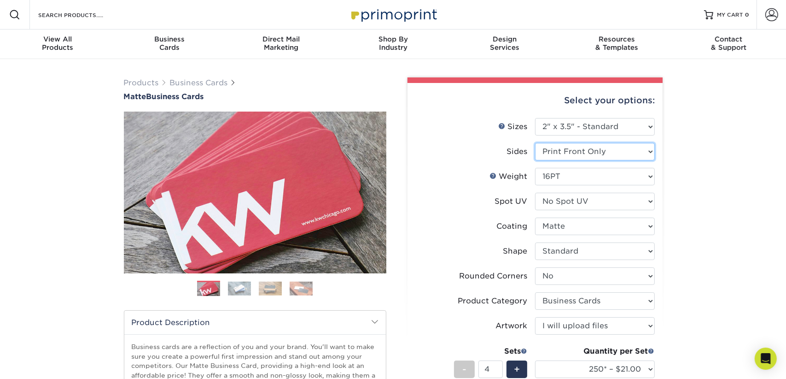
click at [650, 150] on select "Please Select Print Both Sides Print Front Only" at bounding box center [595, 152] width 120 height 18
select select "13abbda7-1d64-4f25-8bb2-c179b224825d"
click at [535, 143] on select "Please Select Print Both Sides Print Front Only" at bounding box center [595, 152] width 120 height 18
select select "-1"
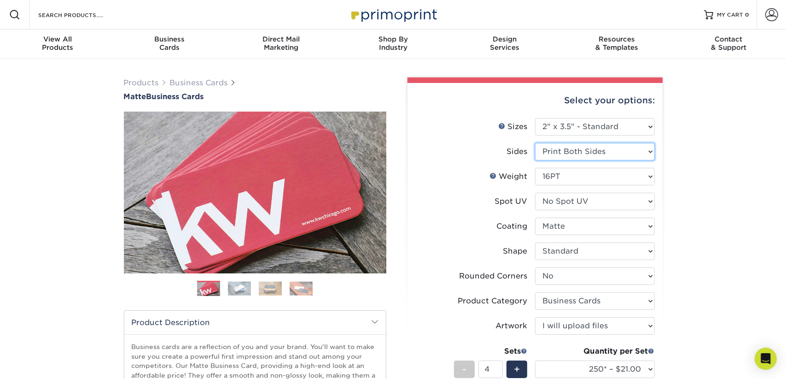
select select
select select "-1"
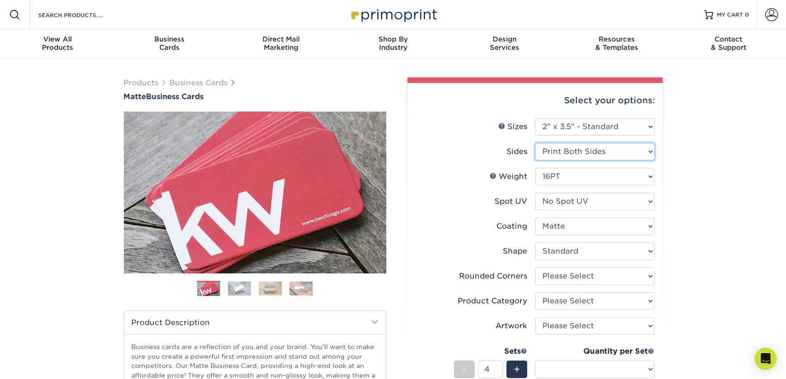
select select "-1"
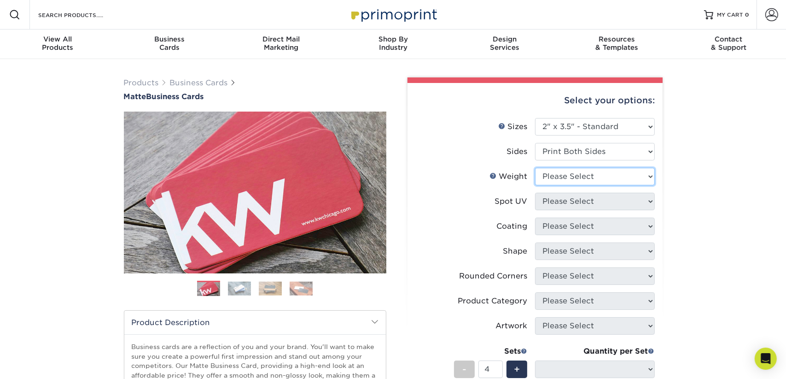
click at [646, 176] on select "Please Select 16PT 14PT" at bounding box center [595, 177] width 120 height 18
select select "16PT"
click at [535, 168] on select "Please Select 16PT 14PT" at bounding box center [595, 177] width 120 height 18
select select
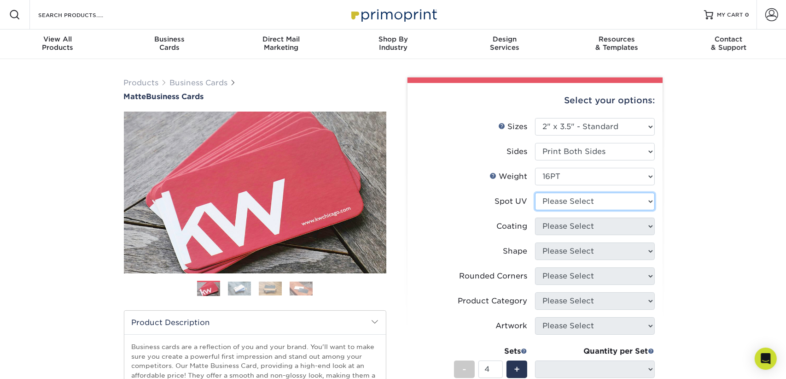
click at [651, 200] on select "Please Select No Spot UV Front and Back (Both Sides) Front Only Back Only" at bounding box center [595, 202] width 120 height 18
select select "3"
click at [535, 193] on select "Please Select No Spot UV Front and Back (Both Sides) Front Only Back Only" at bounding box center [595, 202] width 120 height 18
select select
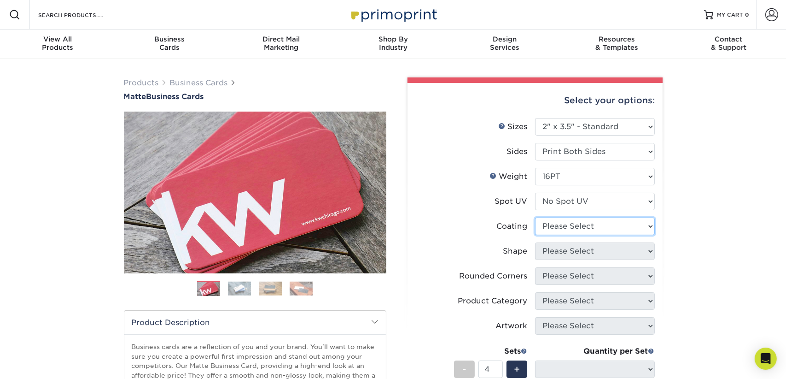
click at [651, 227] on select at bounding box center [595, 226] width 120 height 18
select select "121bb7b5-3b4d-429f-bd8d-bbf80e953313"
click at [535, 217] on select at bounding box center [595, 226] width 120 height 18
select select
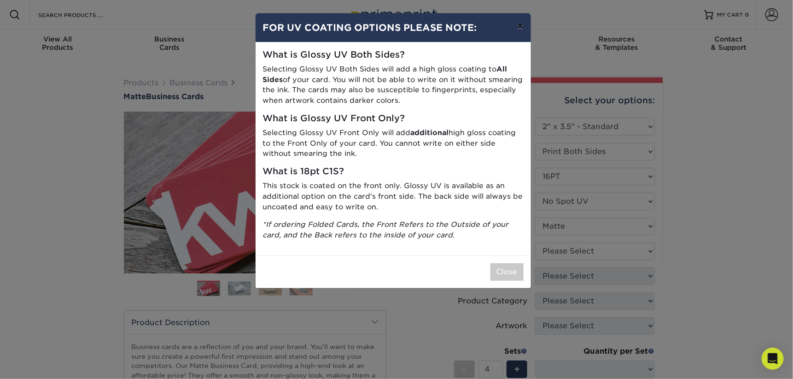
click at [522, 27] on button "×" at bounding box center [519, 26] width 21 height 26
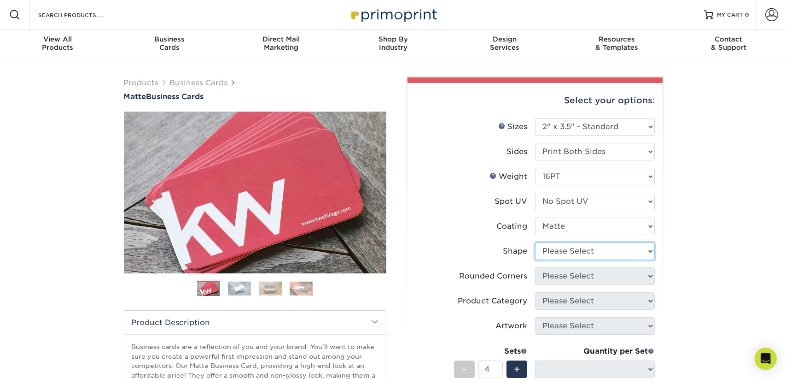
click at [652, 245] on select "Please Select Standard Oval" at bounding box center [595, 251] width 120 height 18
select select "standard"
click at [535, 242] on select "Please Select Standard Oval" at bounding box center [595, 251] width 120 height 18
select select
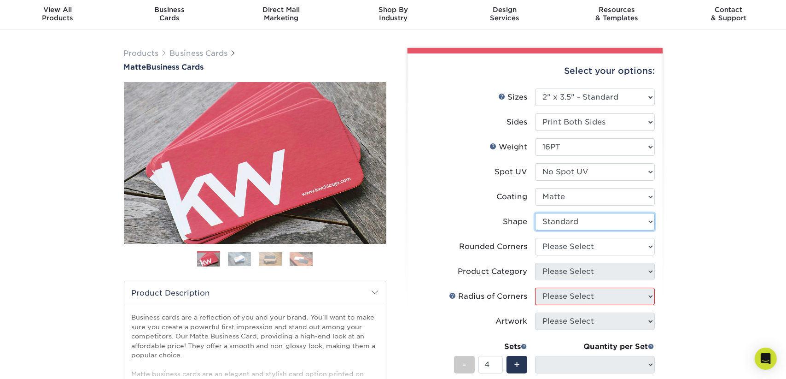
scroll to position [46, 0]
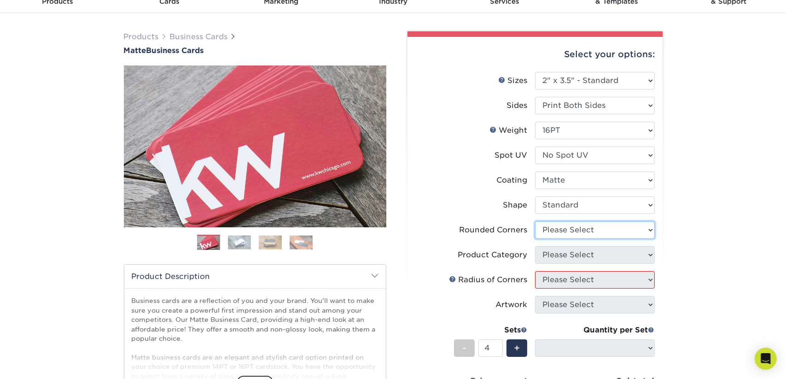
click at [651, 231] on select "Please Select Yes - Round 2 Corners Yes - Round 4 Corners No" at bounding box center [595, 230] width 120 height 18
select select "0"
click at [535, 221] on select "Please Select Yes - Round 2 Corners Yes - Round 4 Corners No" at bounding box center [595, 230] width 120 height 18
select select "-1"
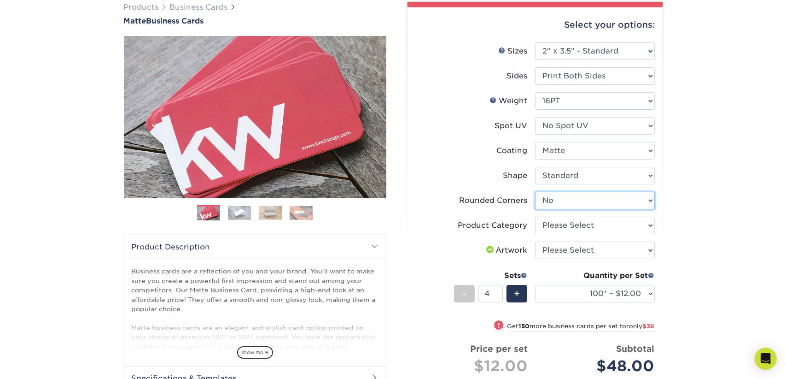
scroll to position [92, 0]
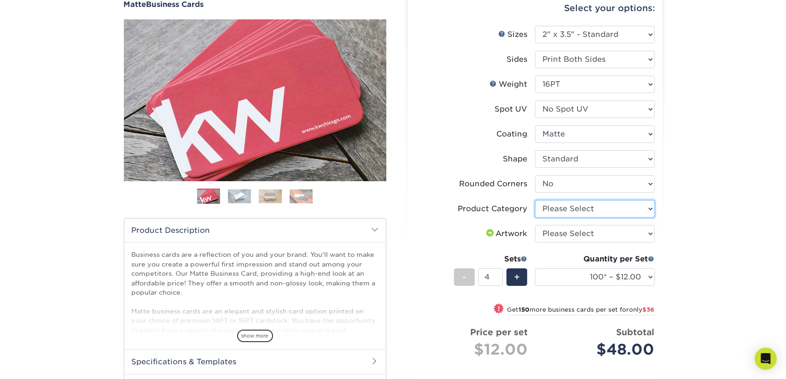
click at [651, 205] on select "Please Select Business Cards" at bounding box center [595, 209] width 120 height 18
select select "3b5148f1-0588-4f88-a218-97bcfdce65c1"
click at [535, 200] on select "Please Select Business Cards" at bounding box center [595, 209] width 120 height 18
click at [655, 233] on select "Please Select I will upload files I need a design - $100" at bounding box center [595, 234] width 120 height 18
select select "upload"
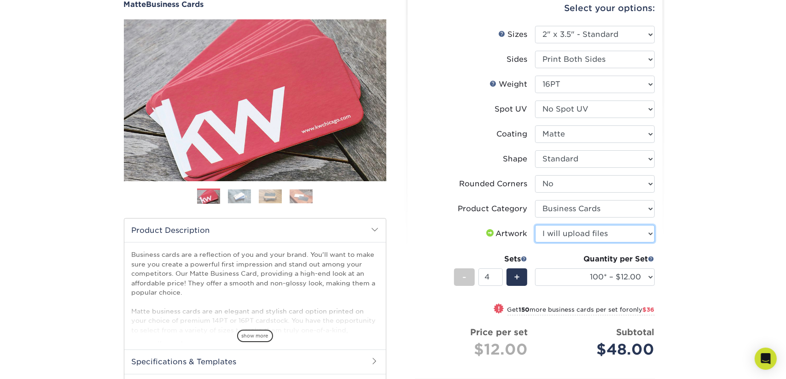
click at [535, 225] on select "Please Select I will upload files I need a design - $100" at bounding box center [595, 234] width 120 height 18
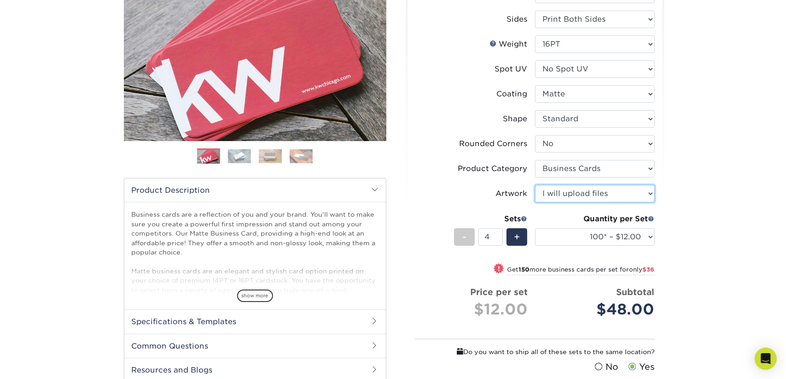
scroll to position [184, 0]
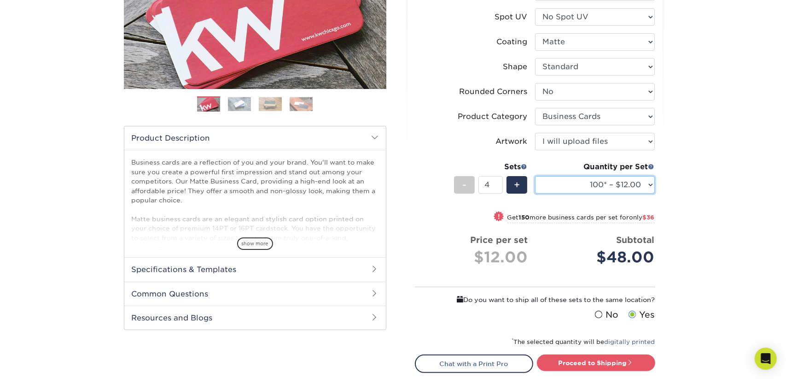
click at [651, 184] on select "100* – $12.00 250* – $21.00 500 – $42.00 1000 – $53.00 2500 – $95.00 5000 – $18…" at bounding box center [595, 185] width 120 height 18
select select "250* – $21.00"
click at [535, 176] on select "100* – $12.00 250* – $21.00 500 – $42.00 1000 – $53.00 2500 – $95.00 5000 – $18…" at bounding box center [595, 185] width 120 height 18
click at [464, 184] on span "-" at bounding box center [465, 185] width 4 height 14
click at [518, 183] on span "+" at bounding box center [517, 185] width 6 height 14
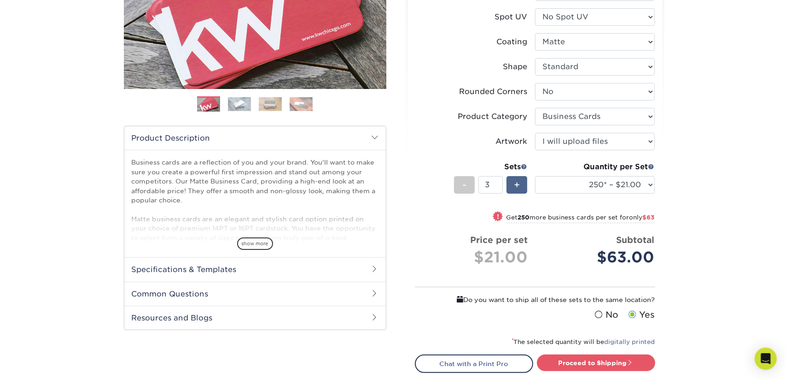
type input "4"
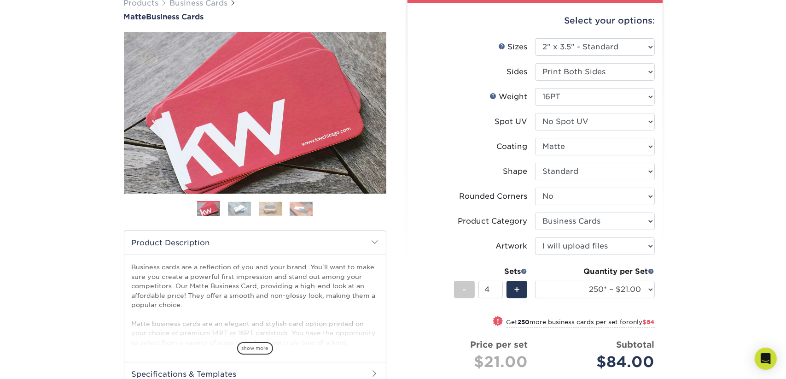
scroll to position [0, 0]
